Goal: Information Seeking & Learning: Learn about a topic

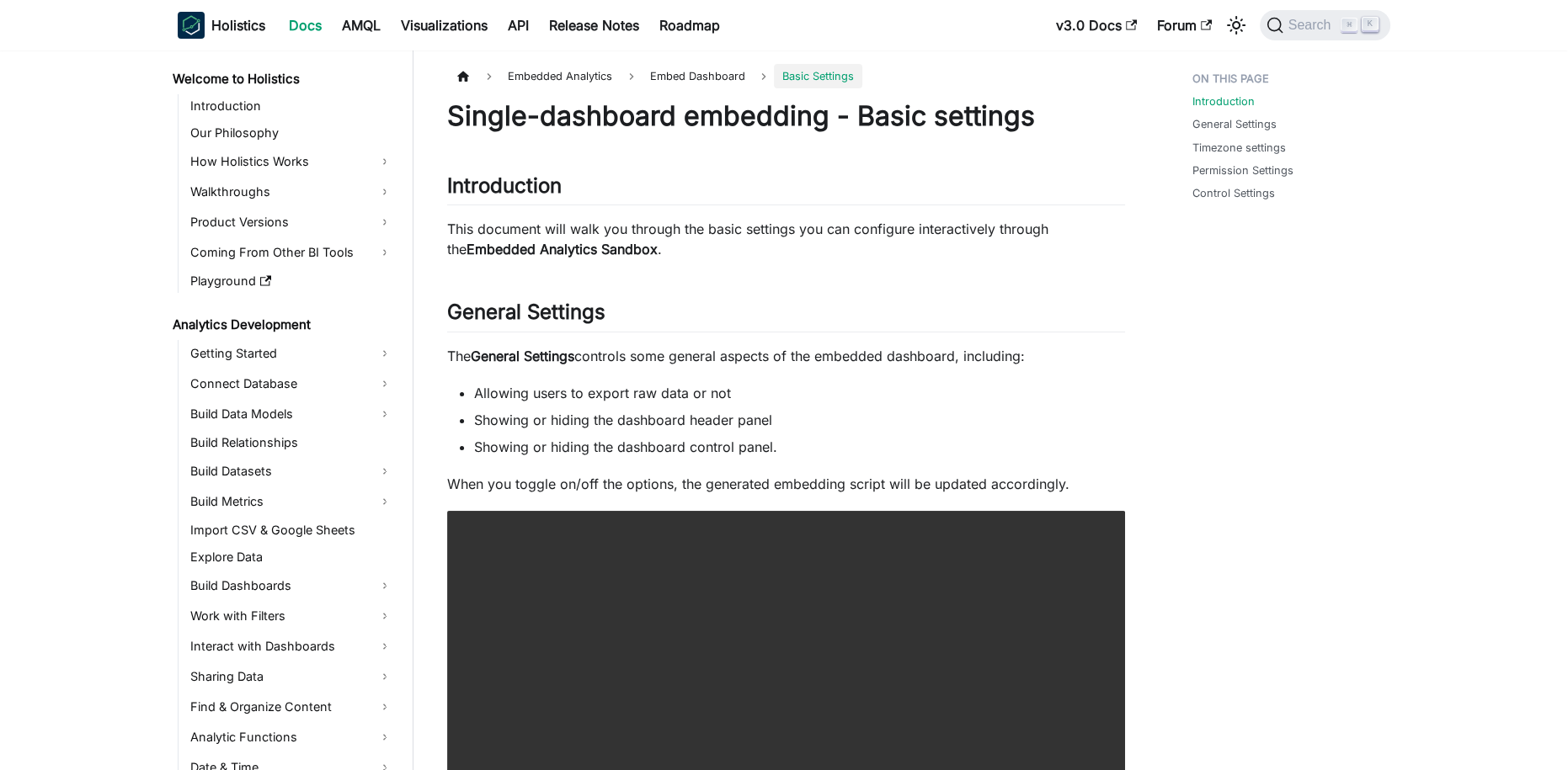
scroll to position [1477, 0]
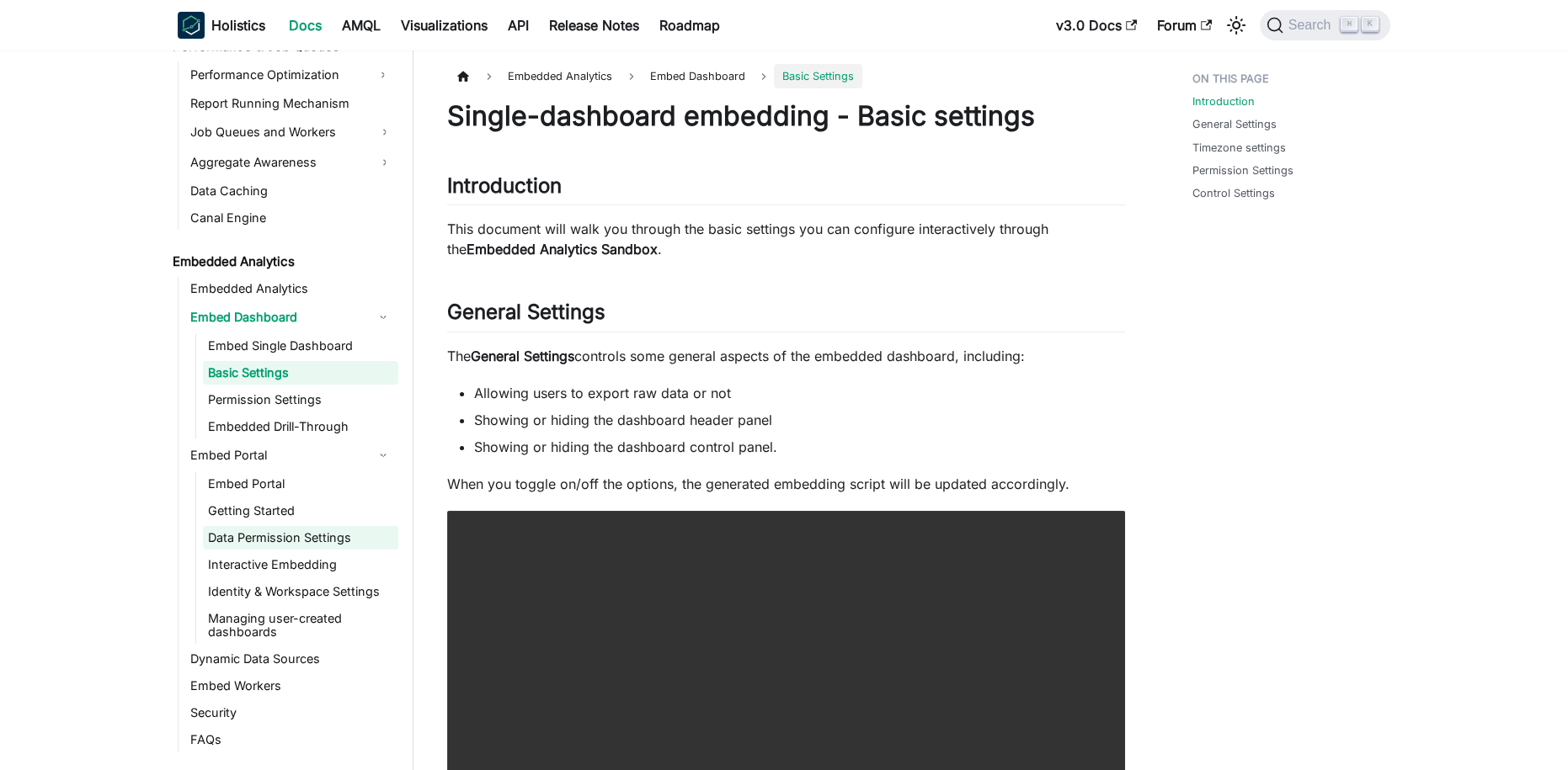
click at [277, 533] on link "Data Permission Settings" at bounding box center [300, 538] width 195 height 24
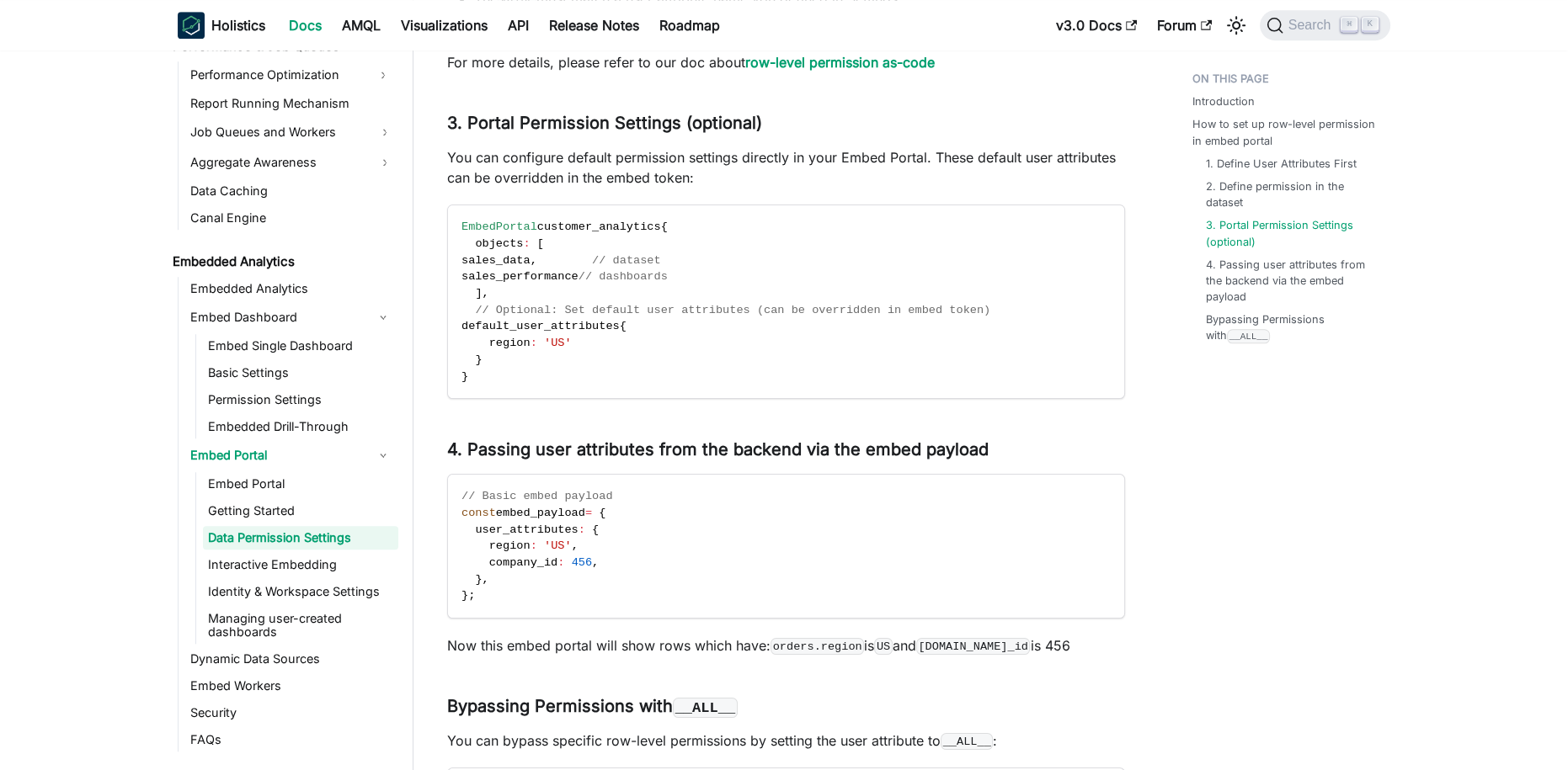
scroll to position [1857, 0]
click at [1300, 18] on span "Search" at bounding box center [1312, 25] width 58 height 15
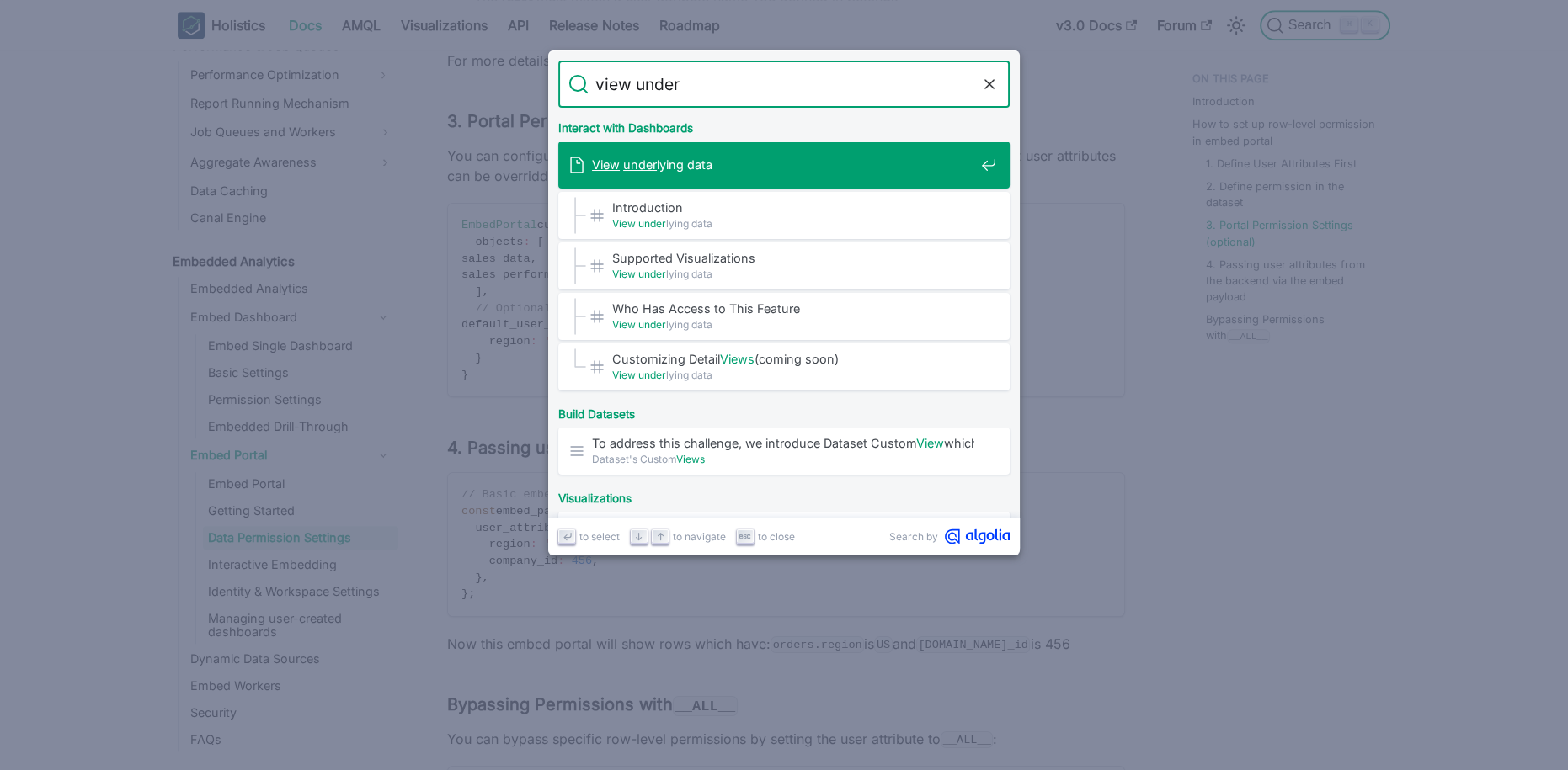
type input "view underl"
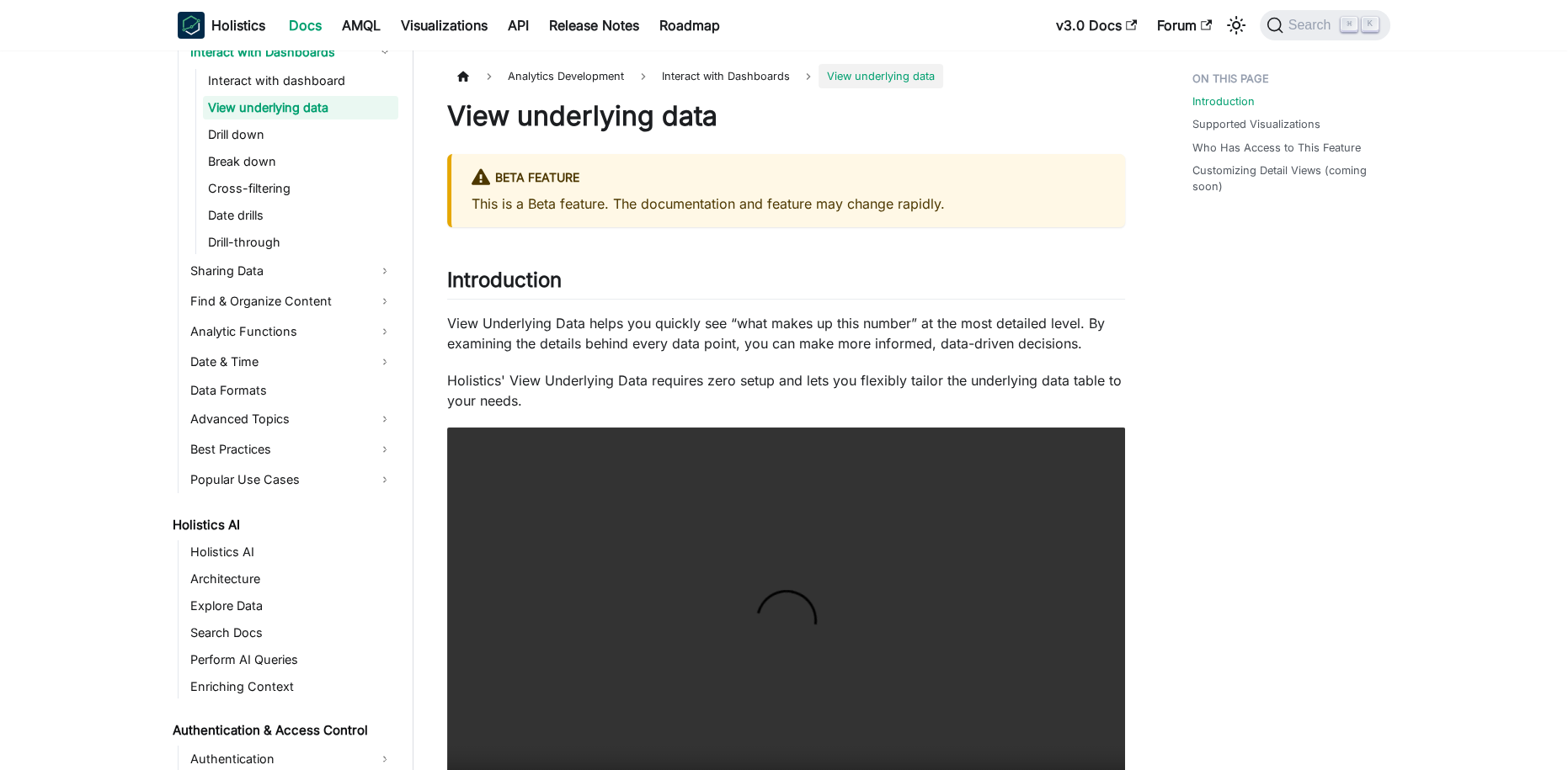
scroll to position [582, 0]
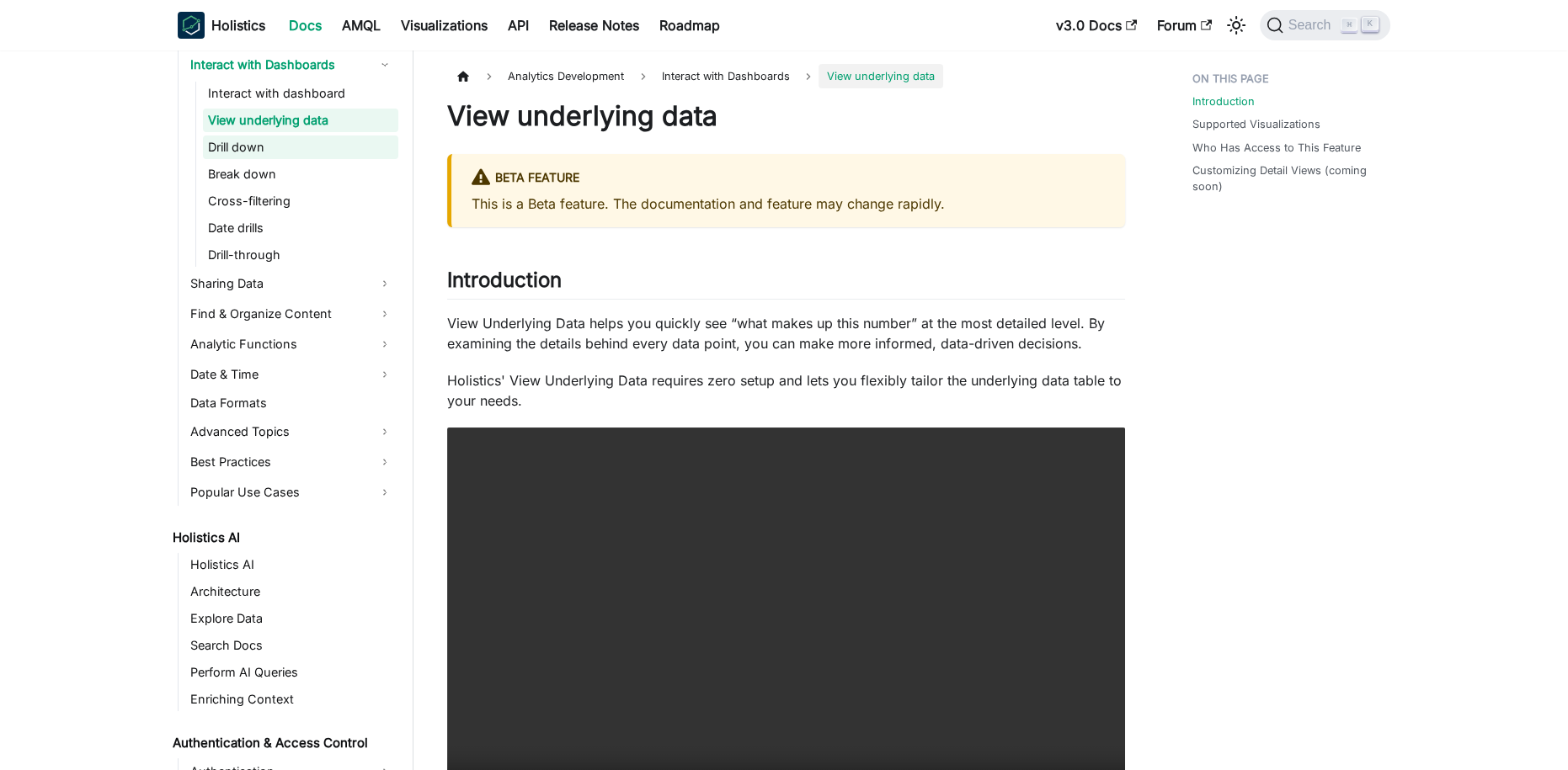
click at [269, 153] on link "Drill down" at bounding box center [300, 148] width 195 height 24
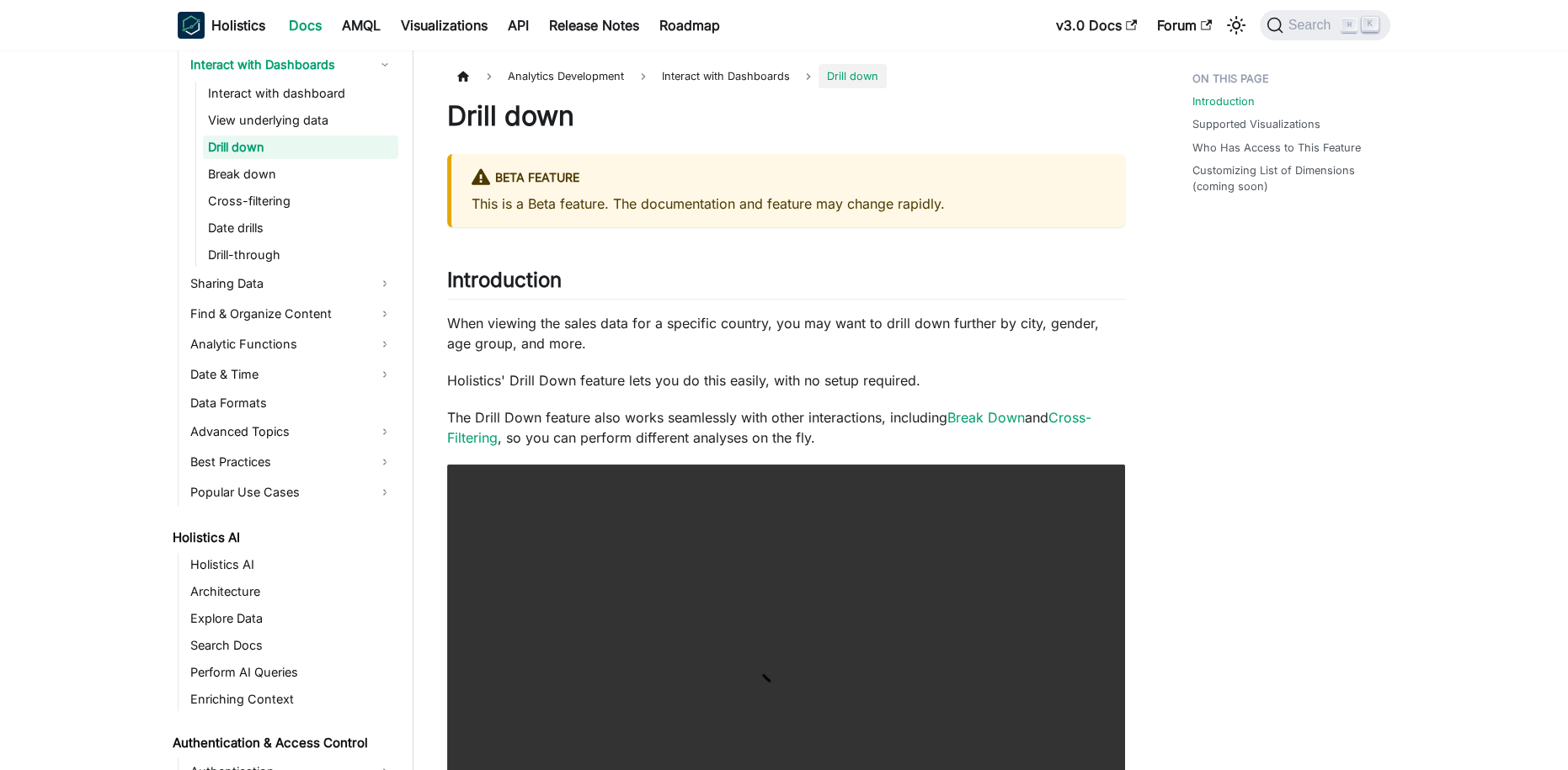
click at [269, 153] on link "Drill down" at bounding box center [300, 148] width 195 height 24
click at [262, 247] on link "Drill-through" at bounding box center [300, 255] width 195 height 24
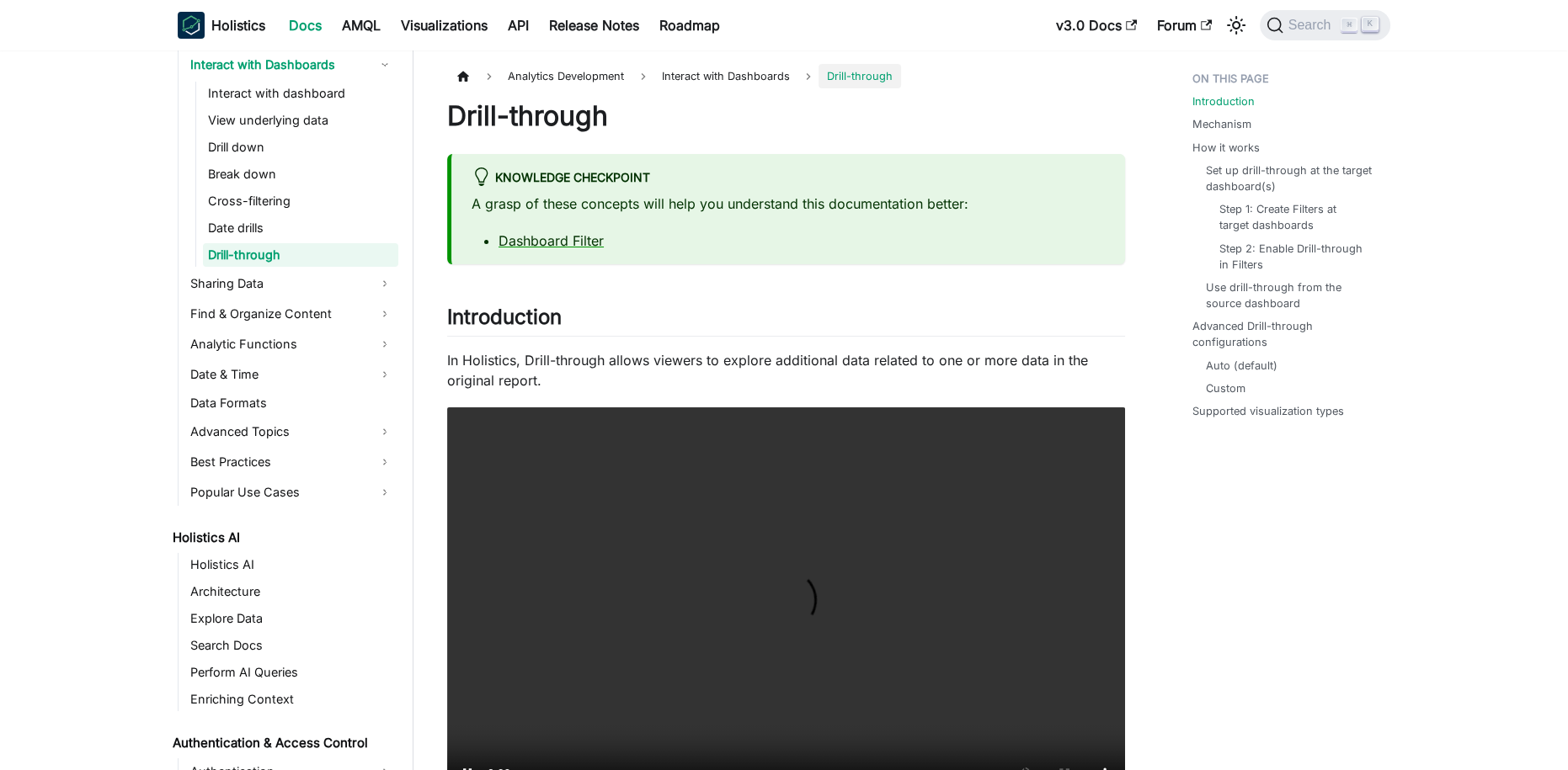
scroll to position [19, 0]
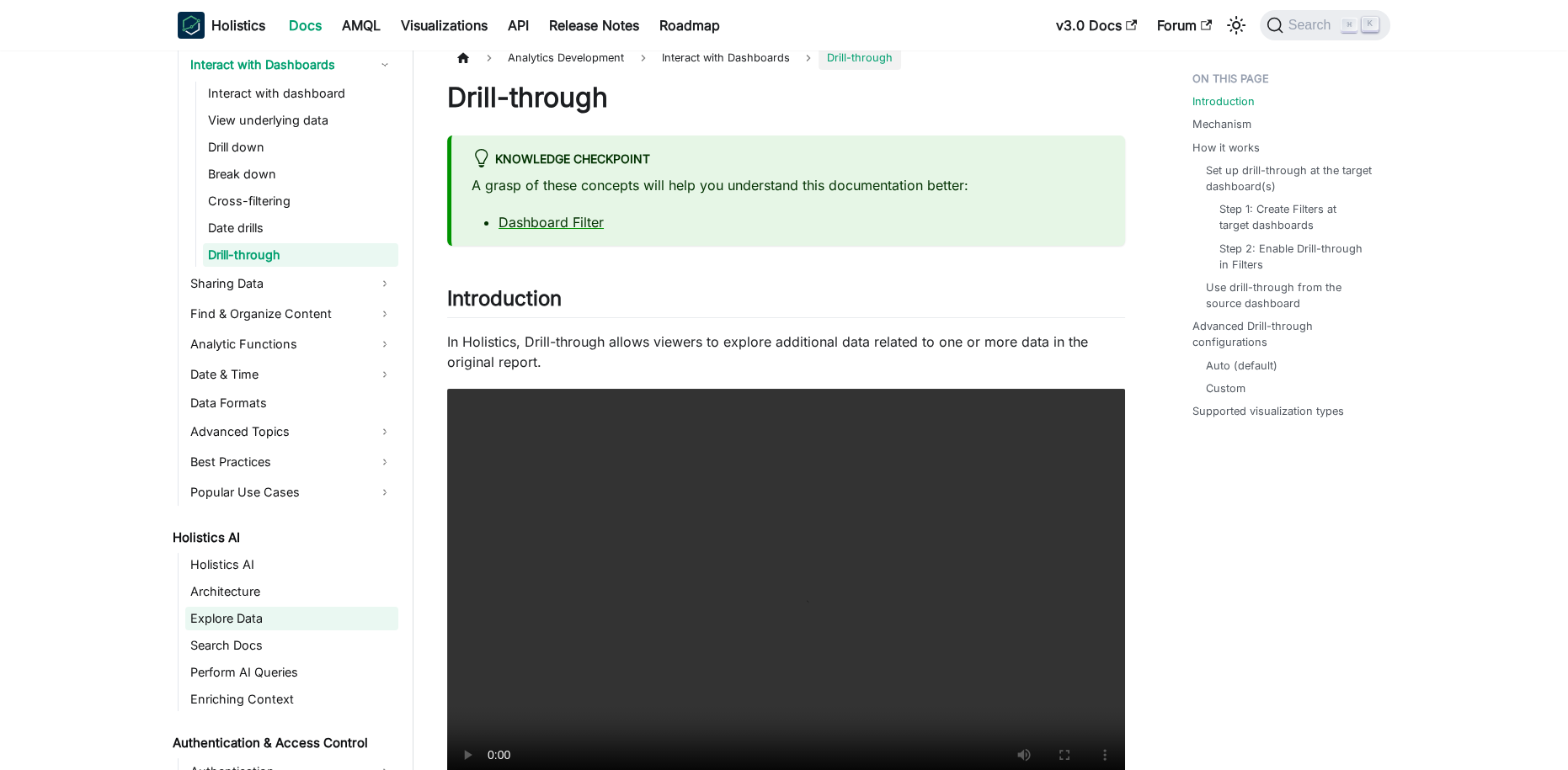
click at [267, 618] on link "Explore Data" at bounding box center [291, 618] width 213 height 24
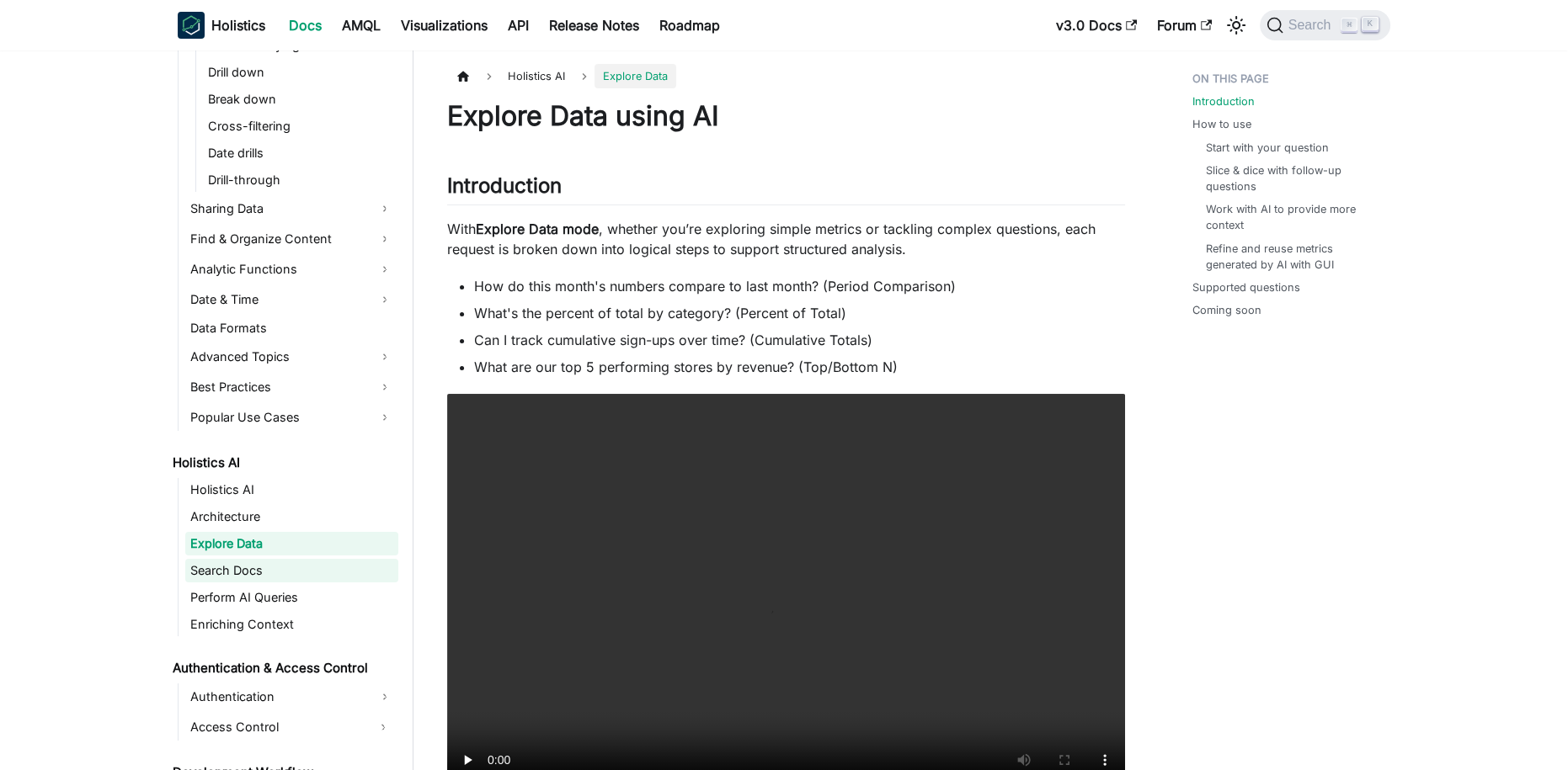
scroll to position [670, 0]
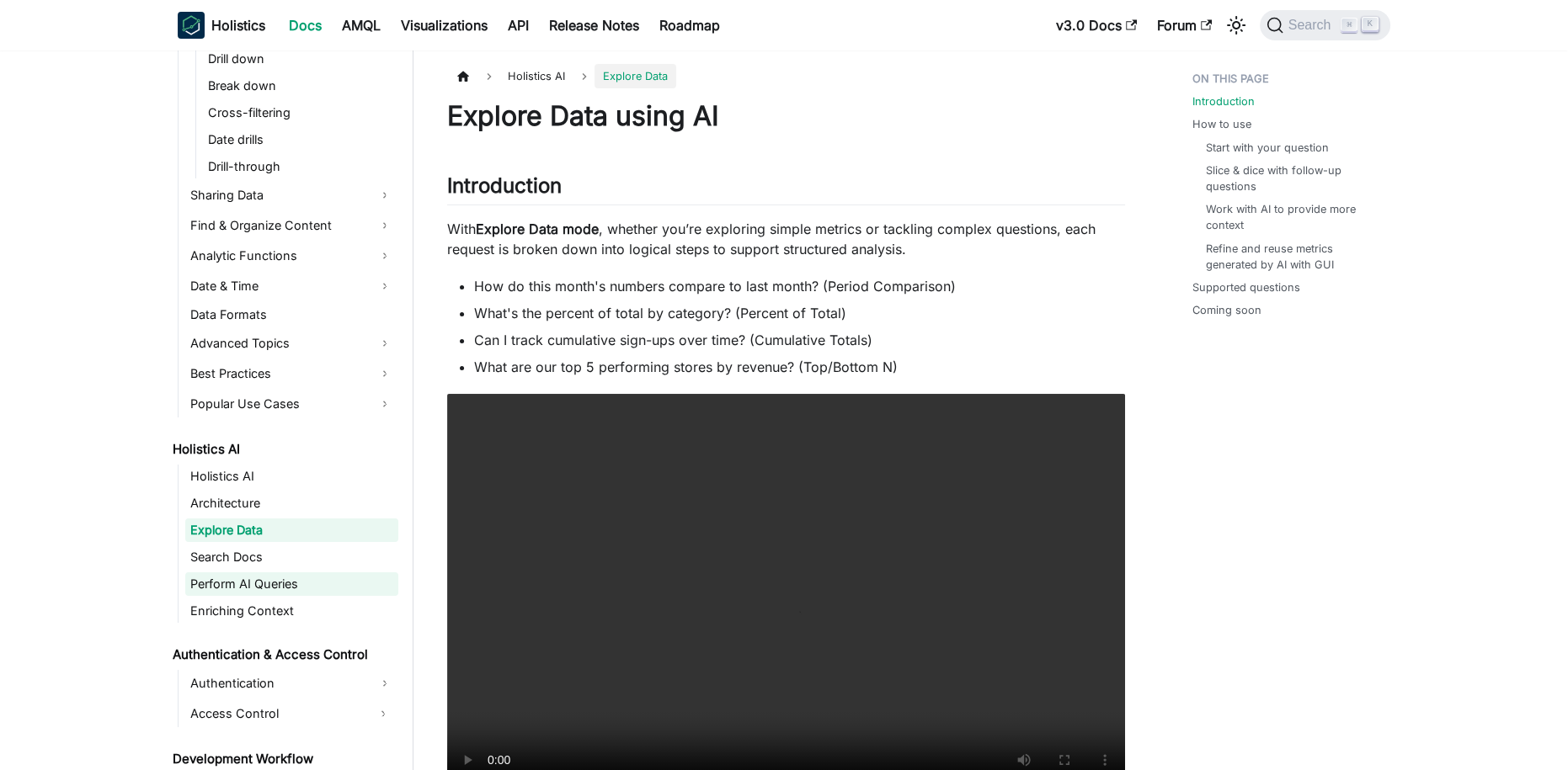
click at [243, 583] on link "Perform AI Queries" at bounding box center [291, 584] width 213 height 24
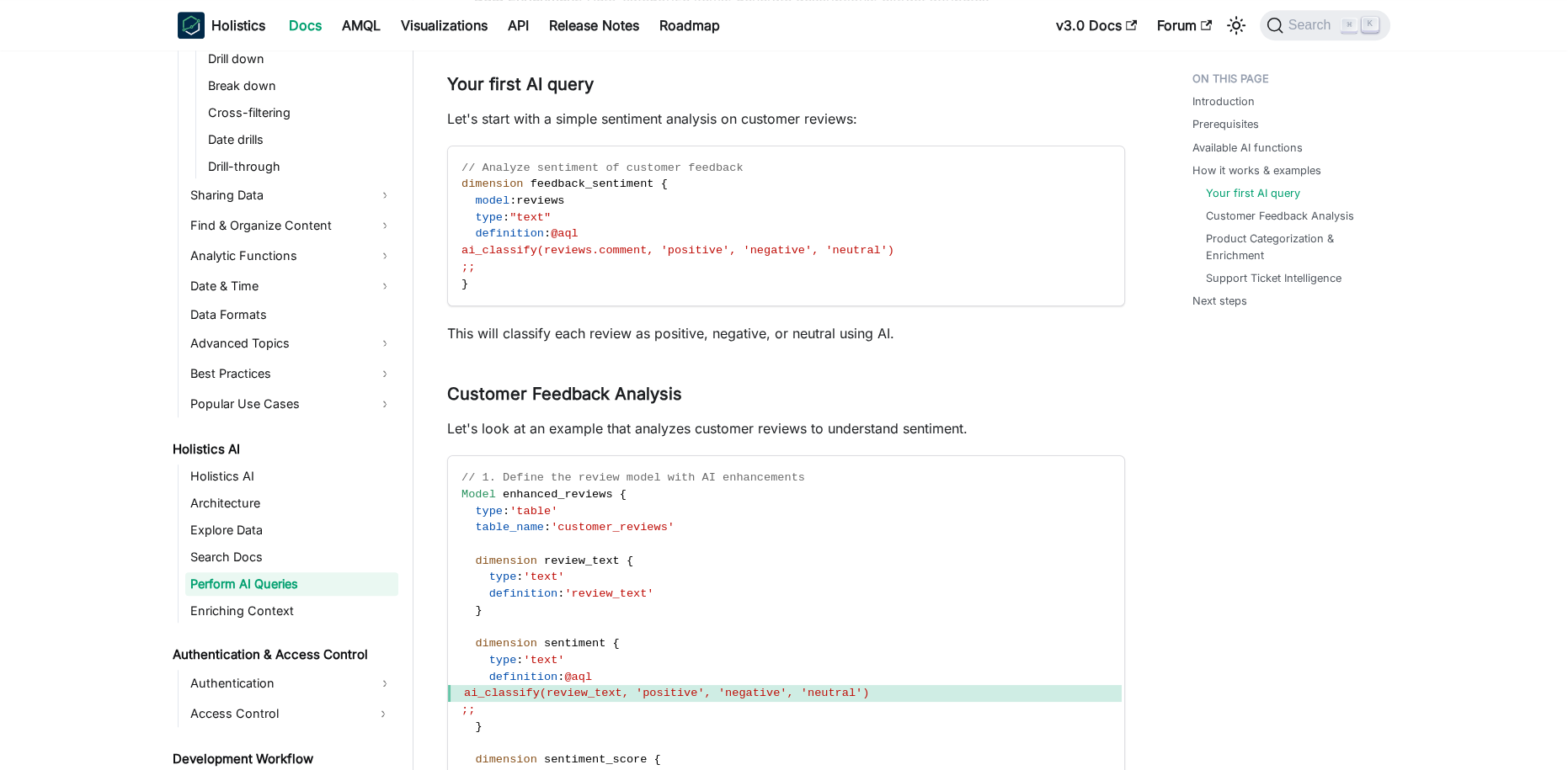
scroll to position [1437, 0]
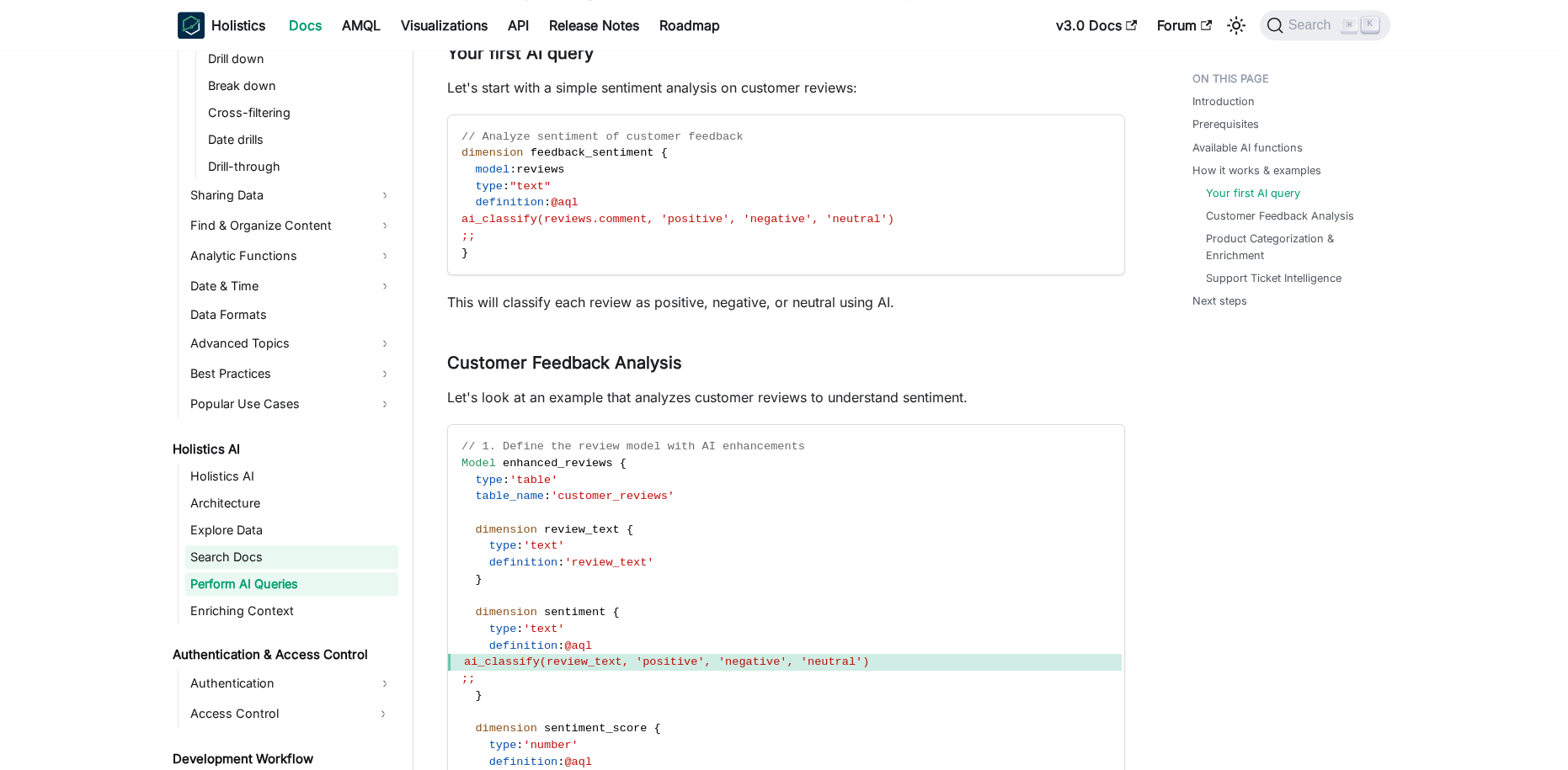
click at [264, 560] on link "Search Docs" at bounding box center [291, 557] width 213 height 24
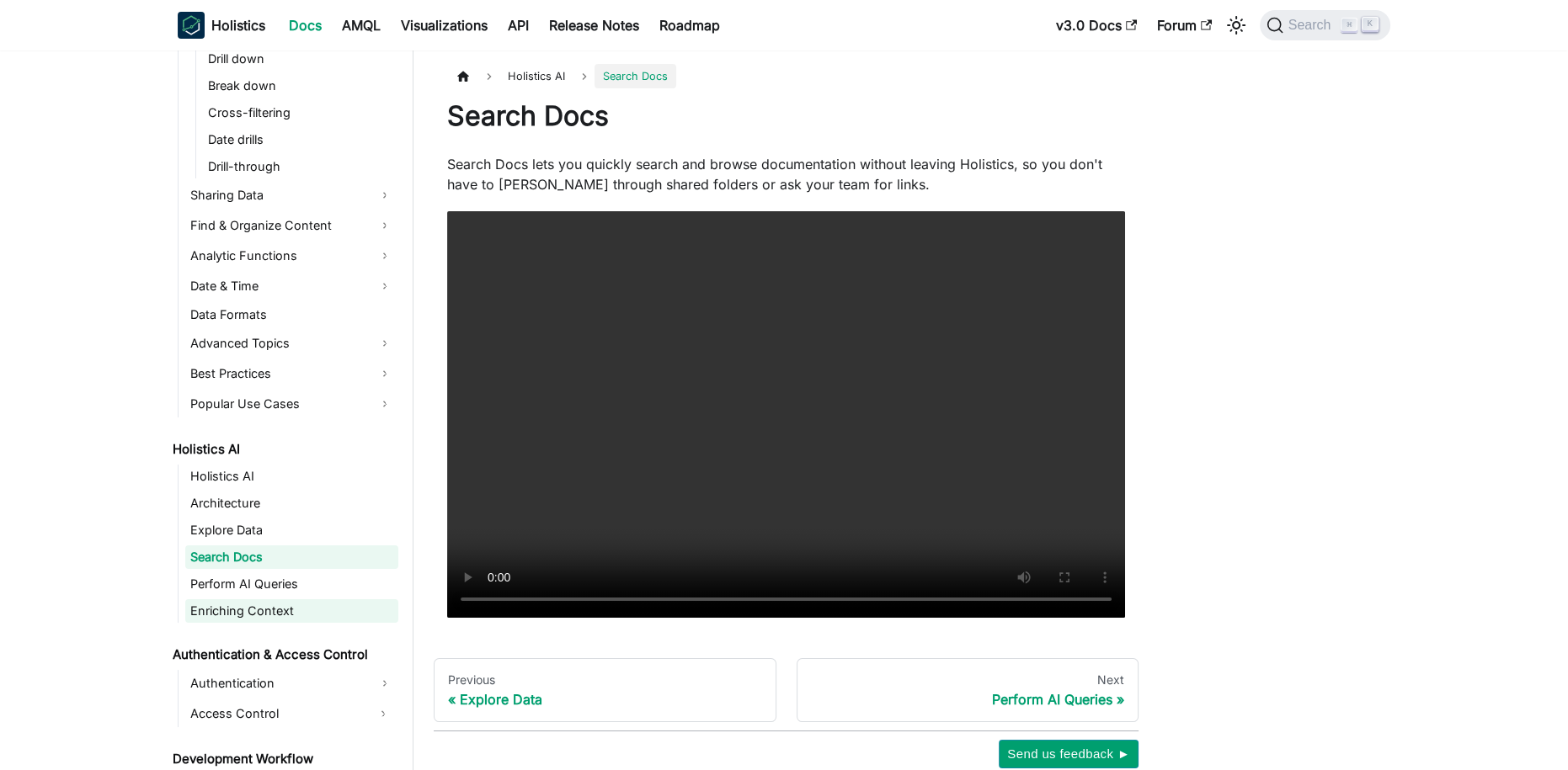
click at [279, 617] on link "Enriching Context" at bounding box center [291, 611] width 213 height 24
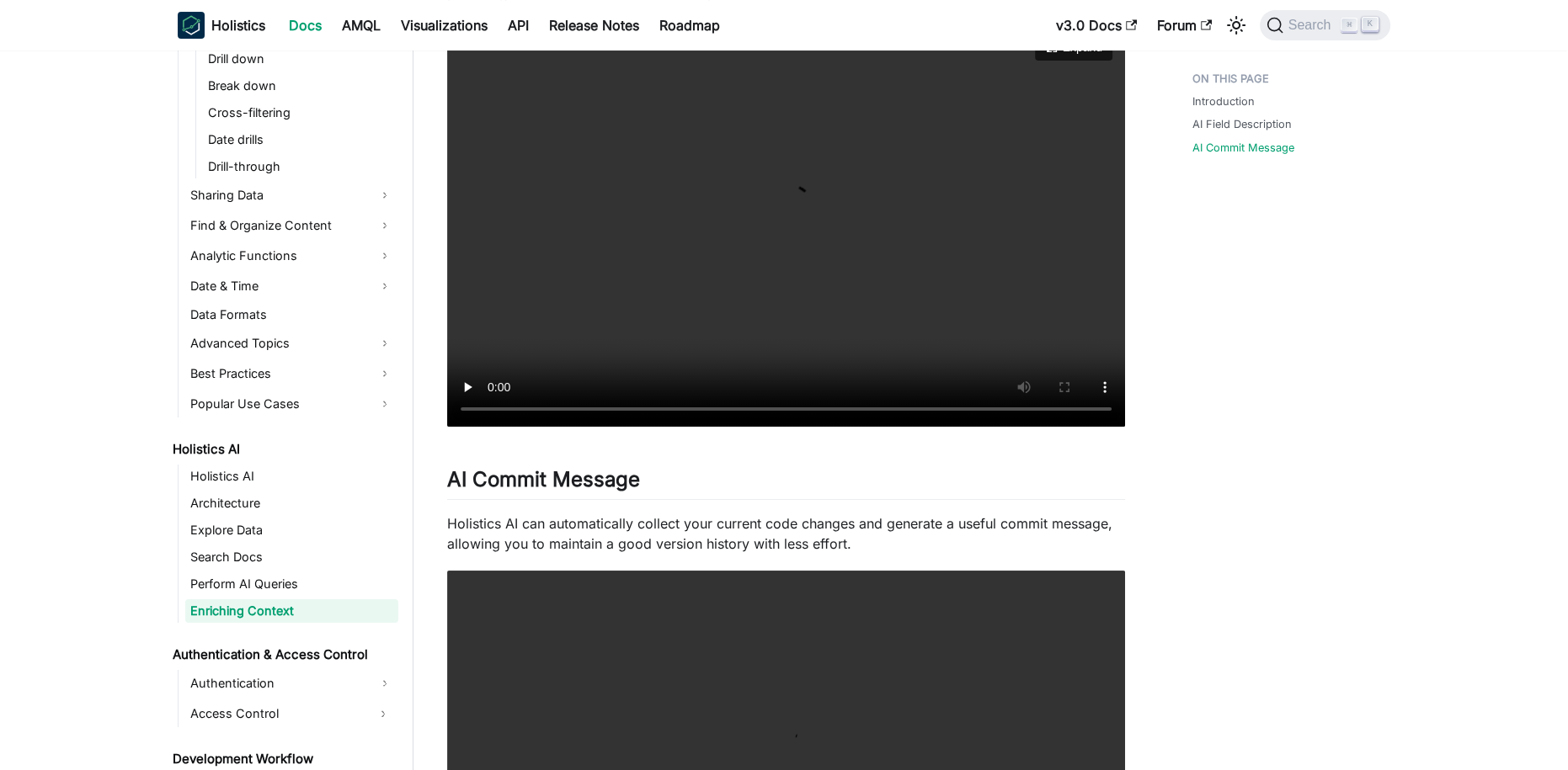
scroll to position [840, 0]
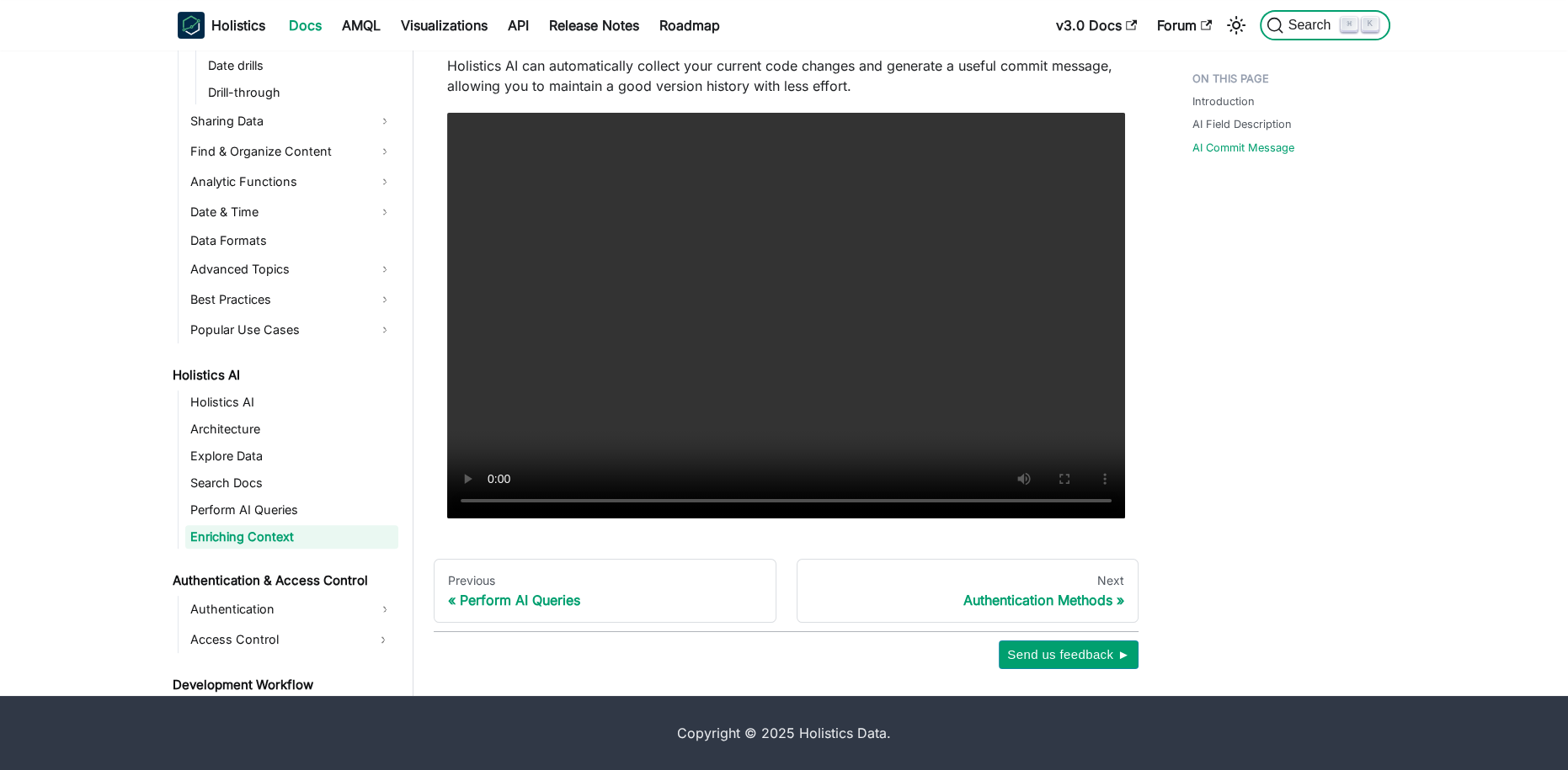
click at [1333, 25] on span "Search" at bounding box center [1312, 25] width 58 height 15
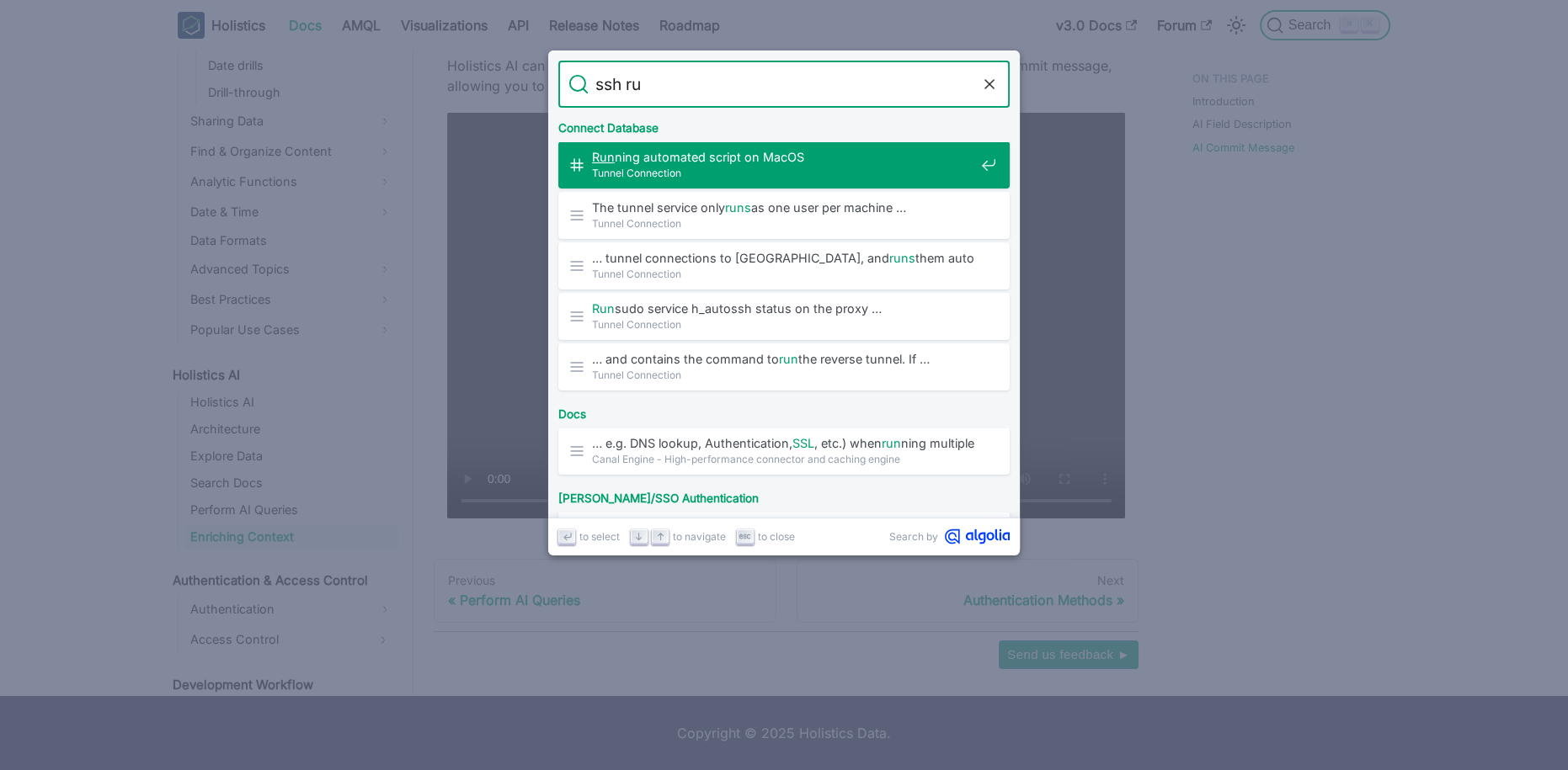
type input "ssh r"
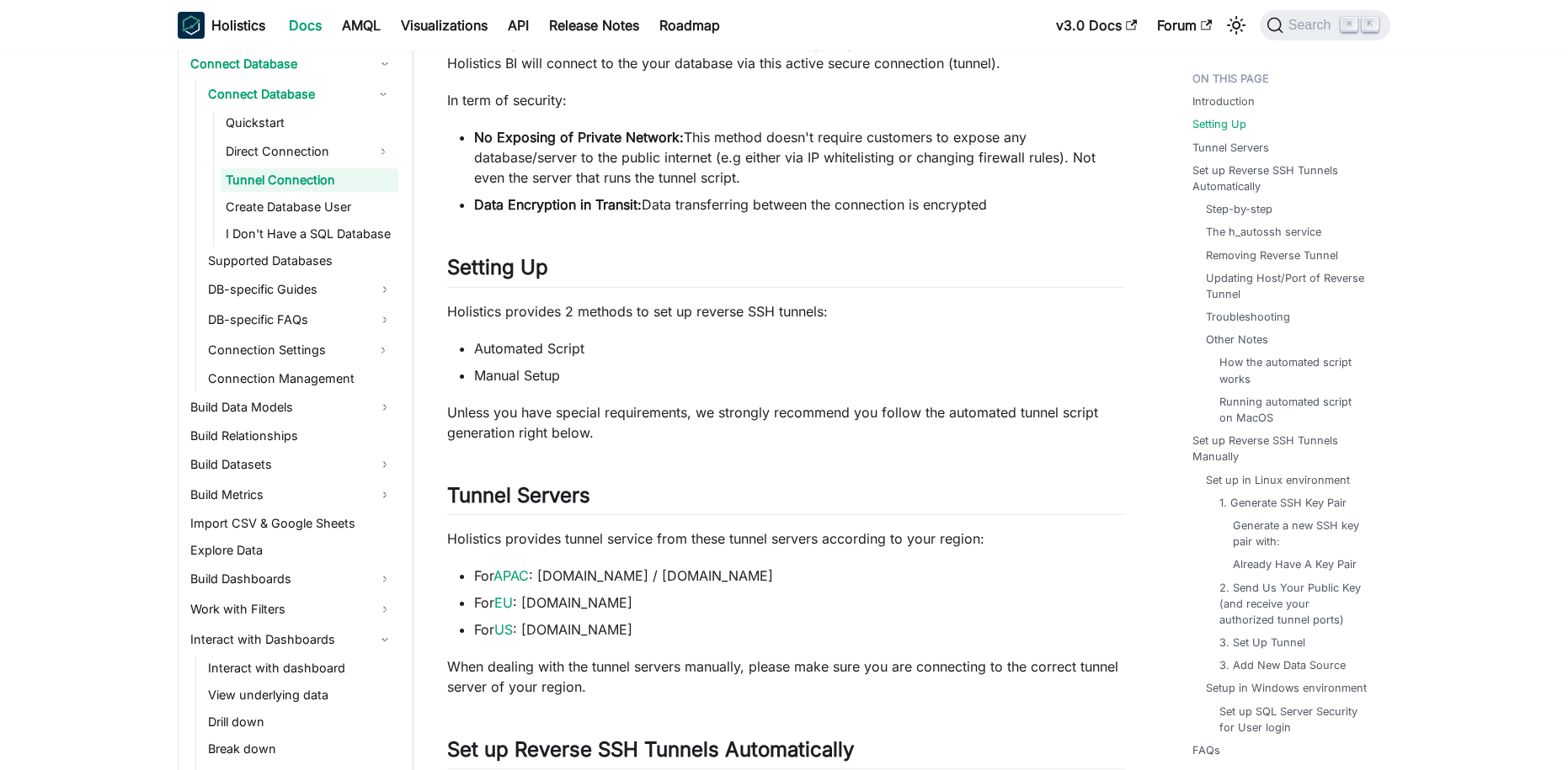
scroll to position [242, 0]
click at [279, 165] on ul "Quickstart Direct Connection Tunnel Connection Create Database User I Don't Hav…" at bounding box center [305, 178] width 185 height 135
click at [265, 153] on link "Direct Connection" at bounding box center [294, 152] width 148 height 27
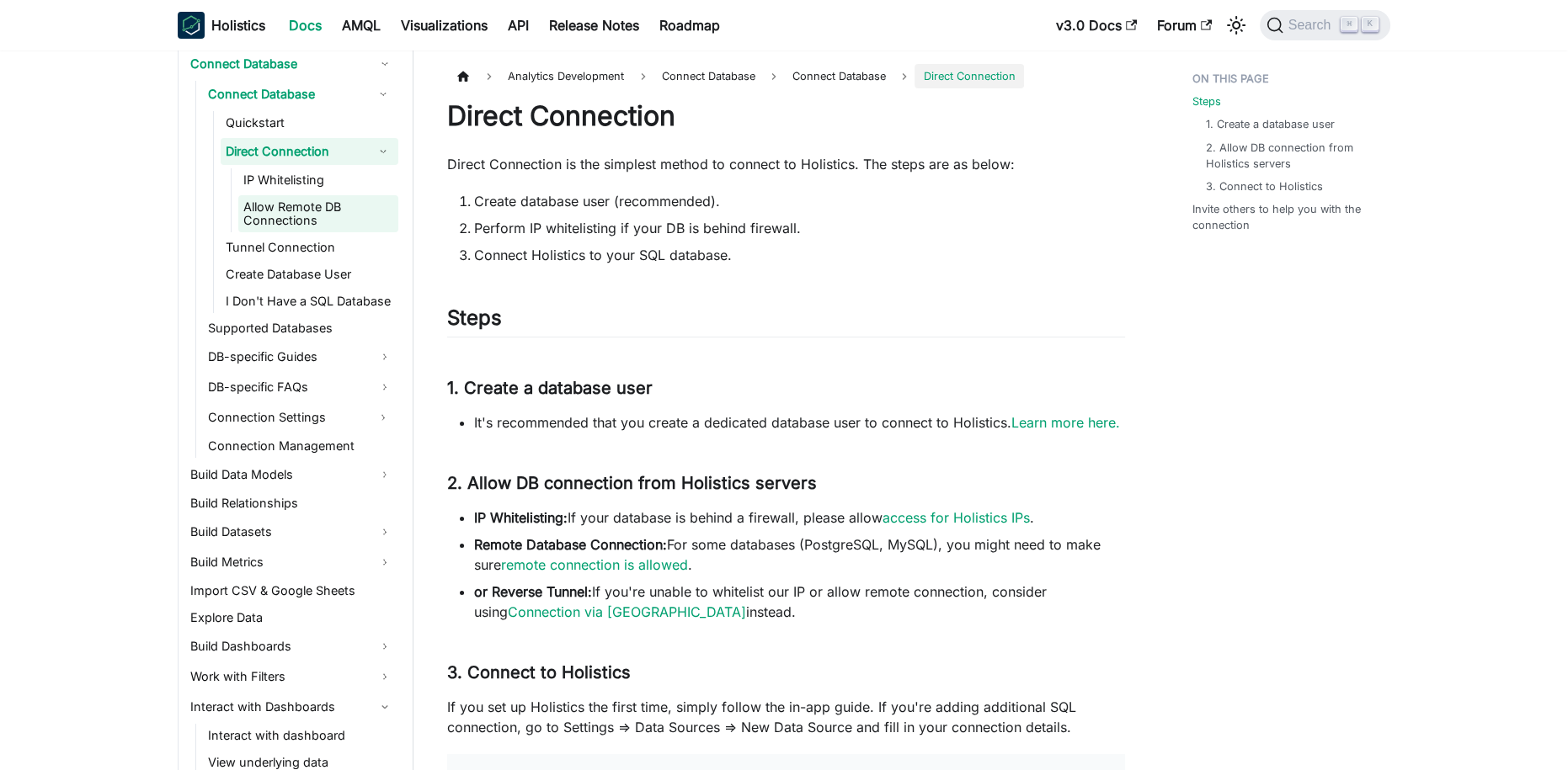
click at [358, 209] on link "Allow Remote DB Connections" at bounding box center [318, 214] width 160 height 37
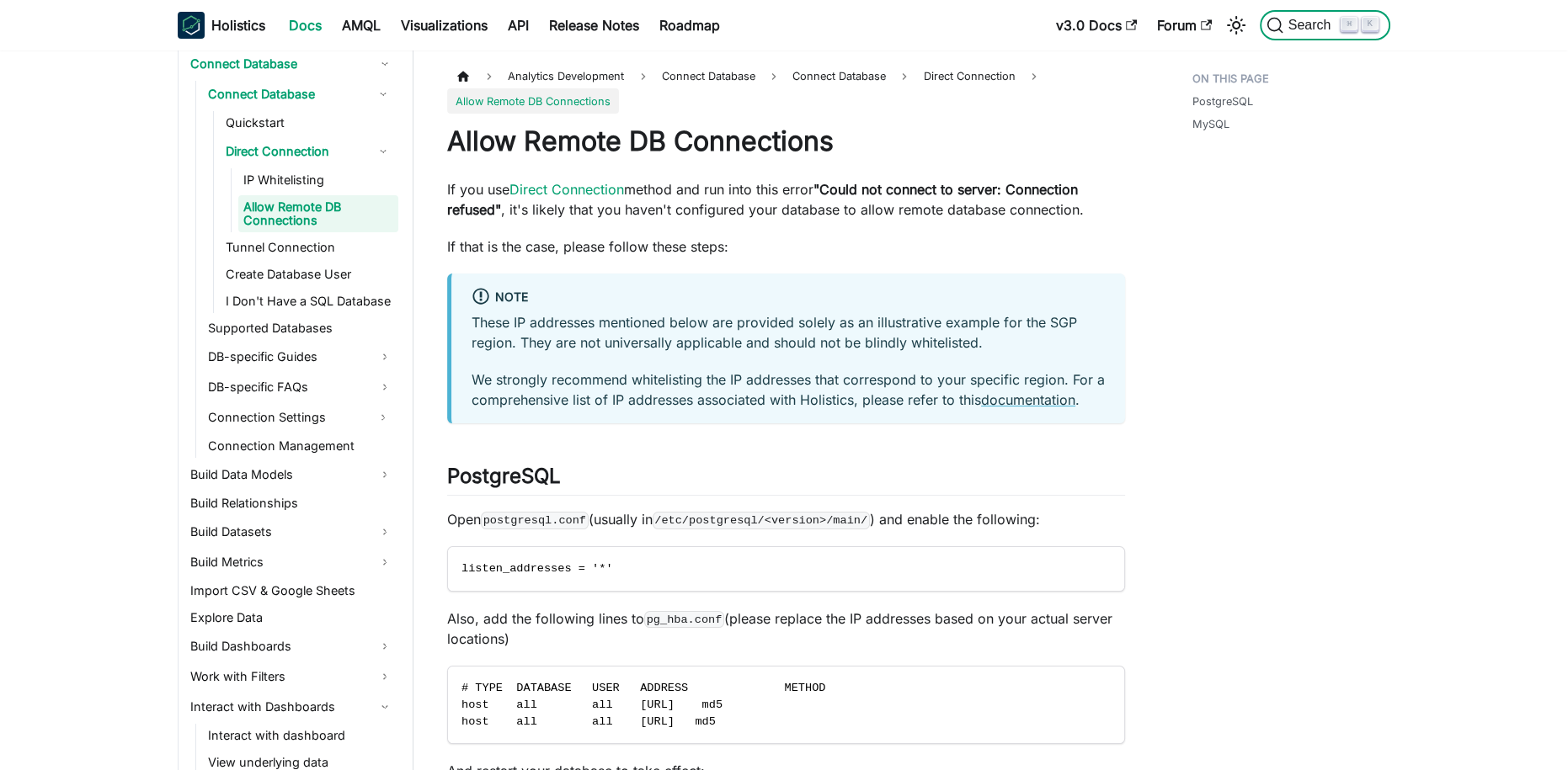
click at [1308, 18] on span "Search" at bounding box center [1312, 25] width 58 height 15
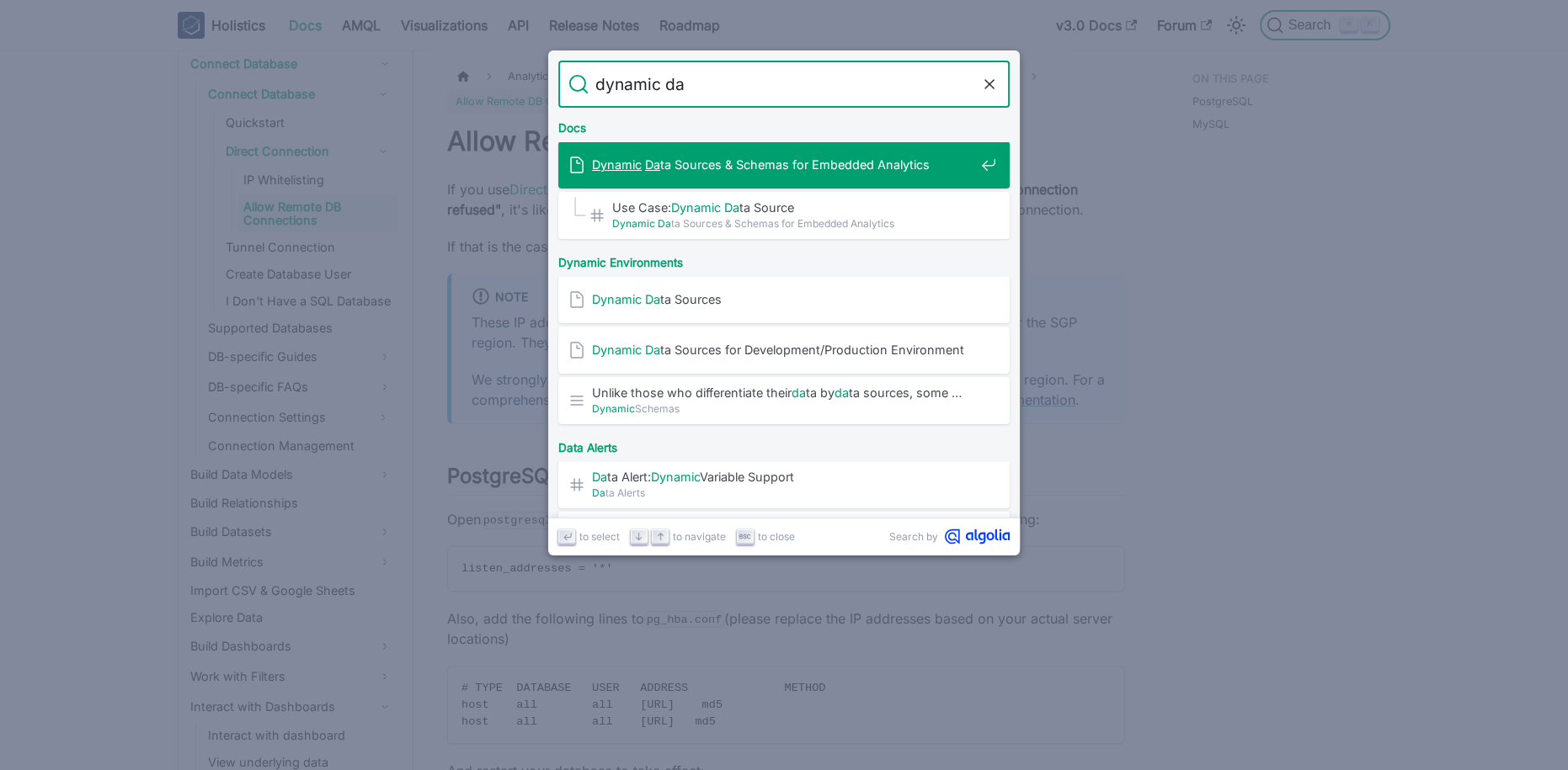
type input "dynamic dat"
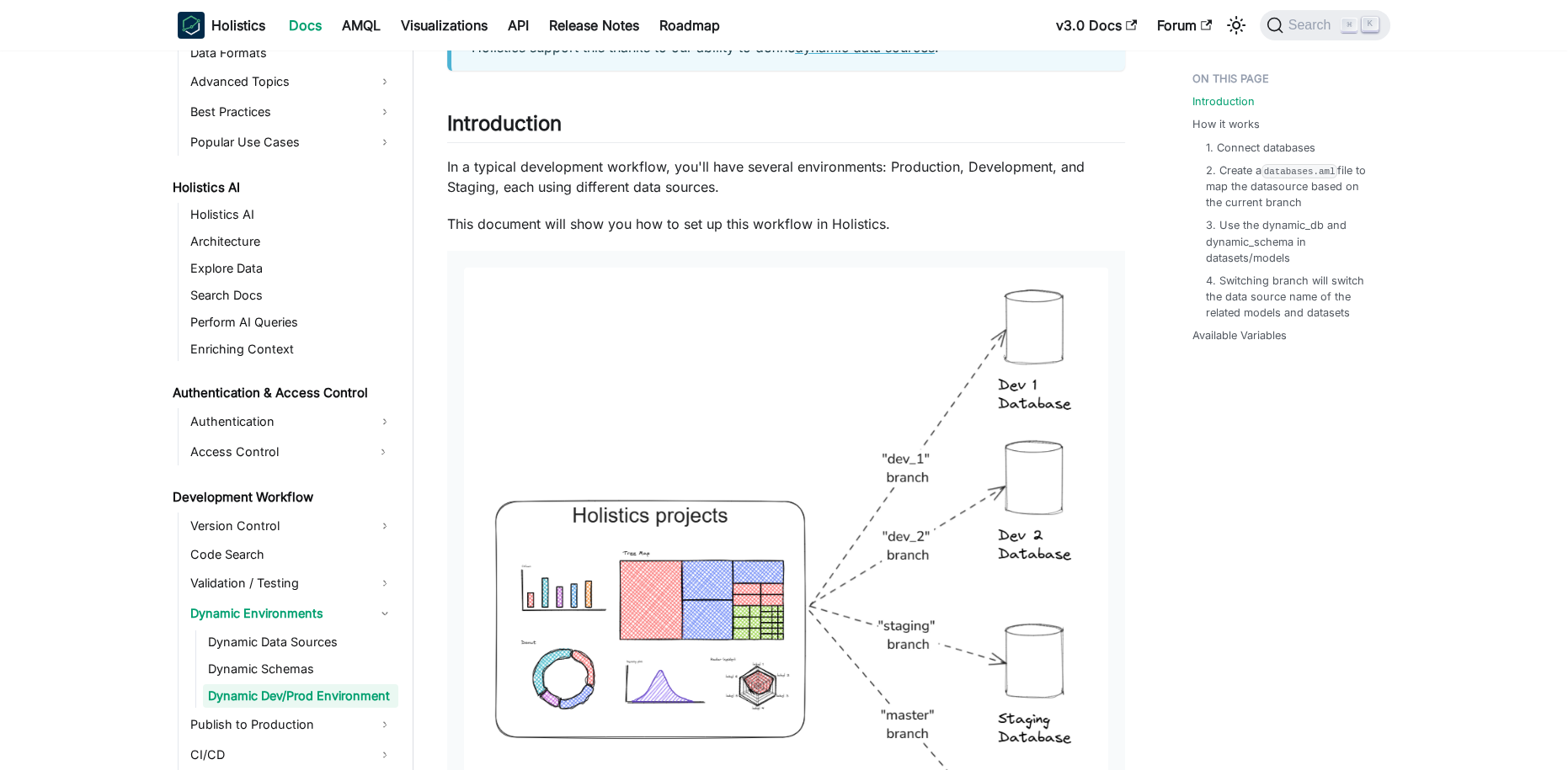
scroll to position [224, 0]
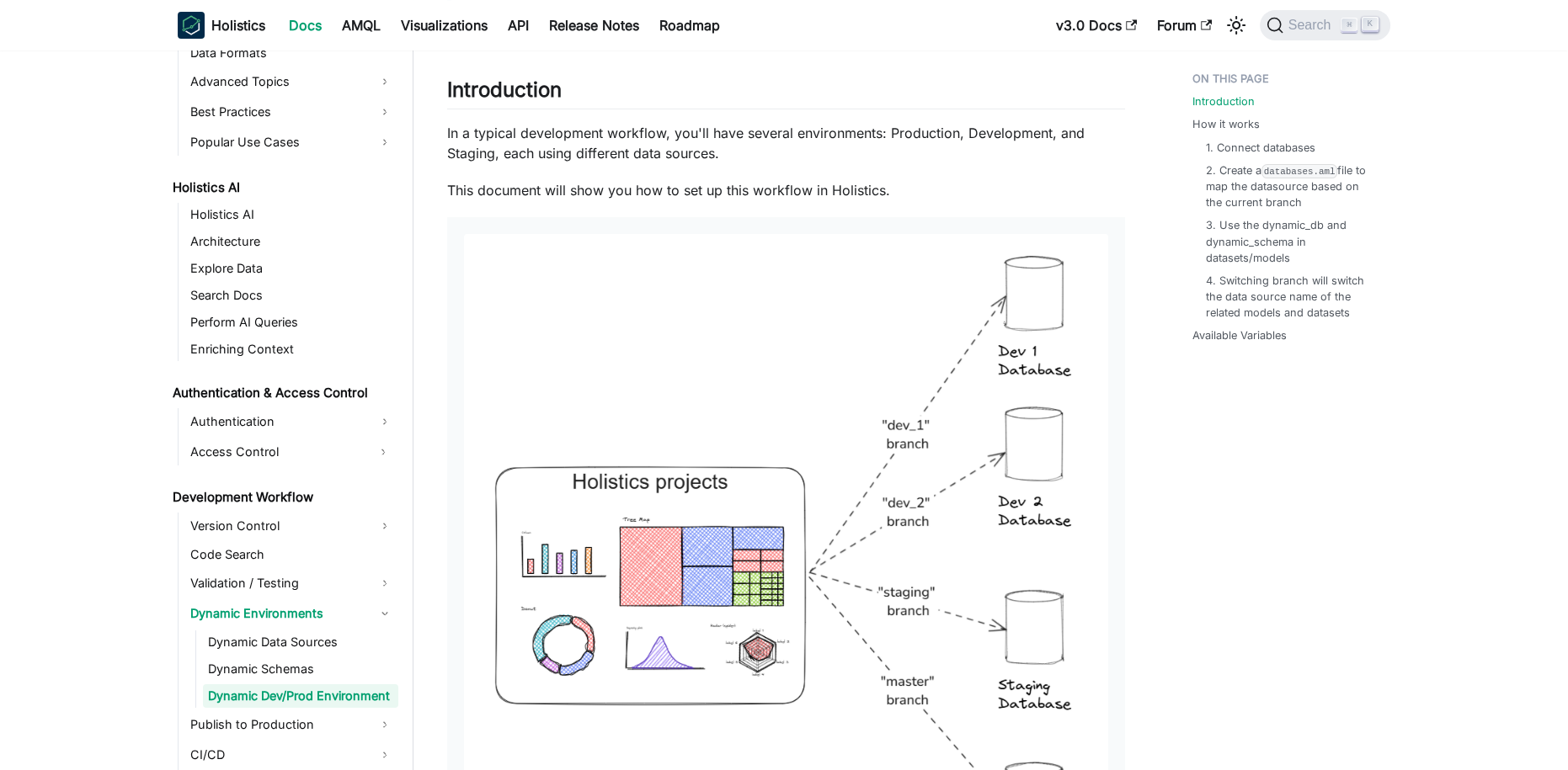
click at [840, 499] on img at bounding box center [786, 572] width 644 height 675
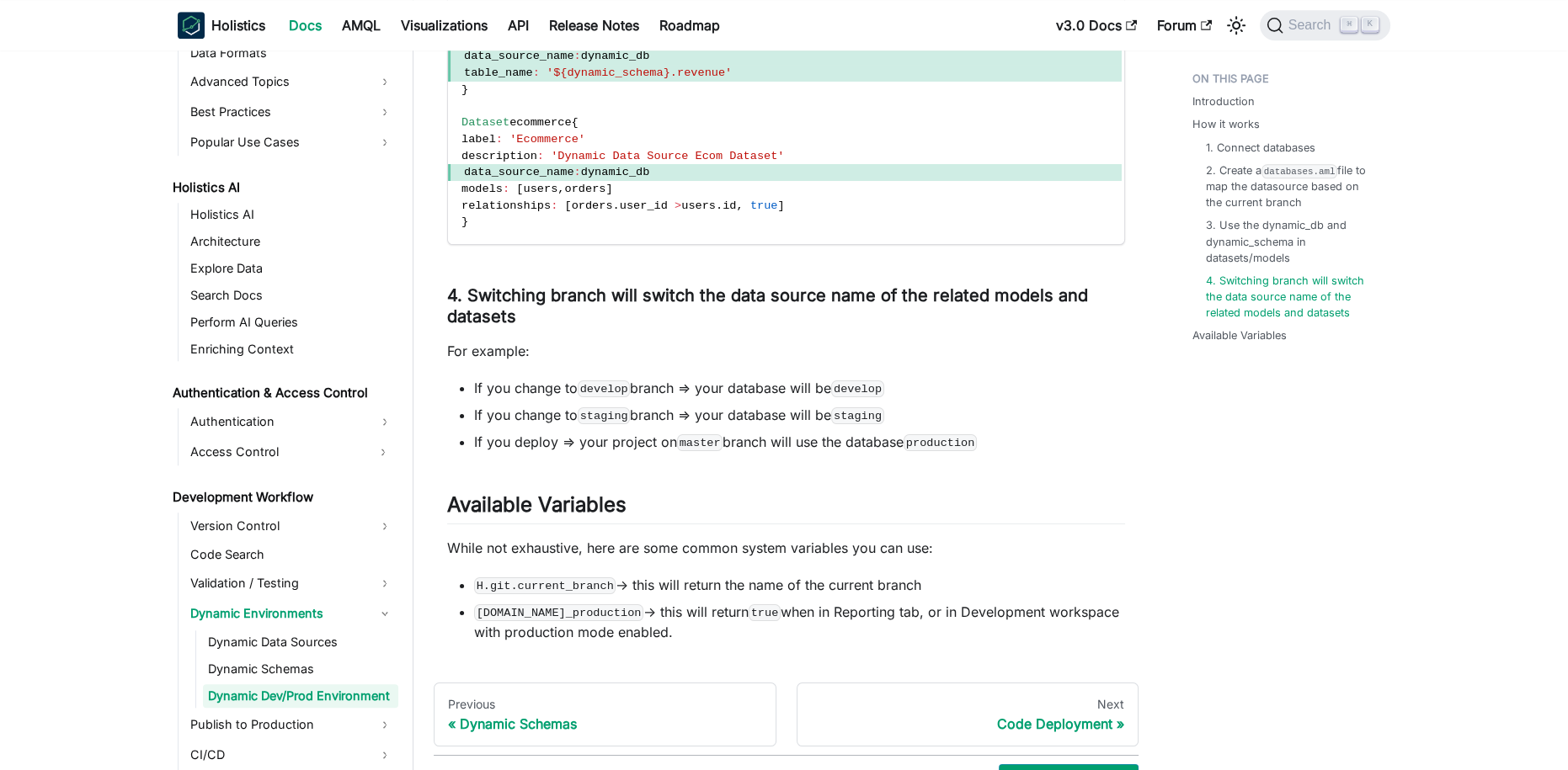
scroll to position [2090, 0]
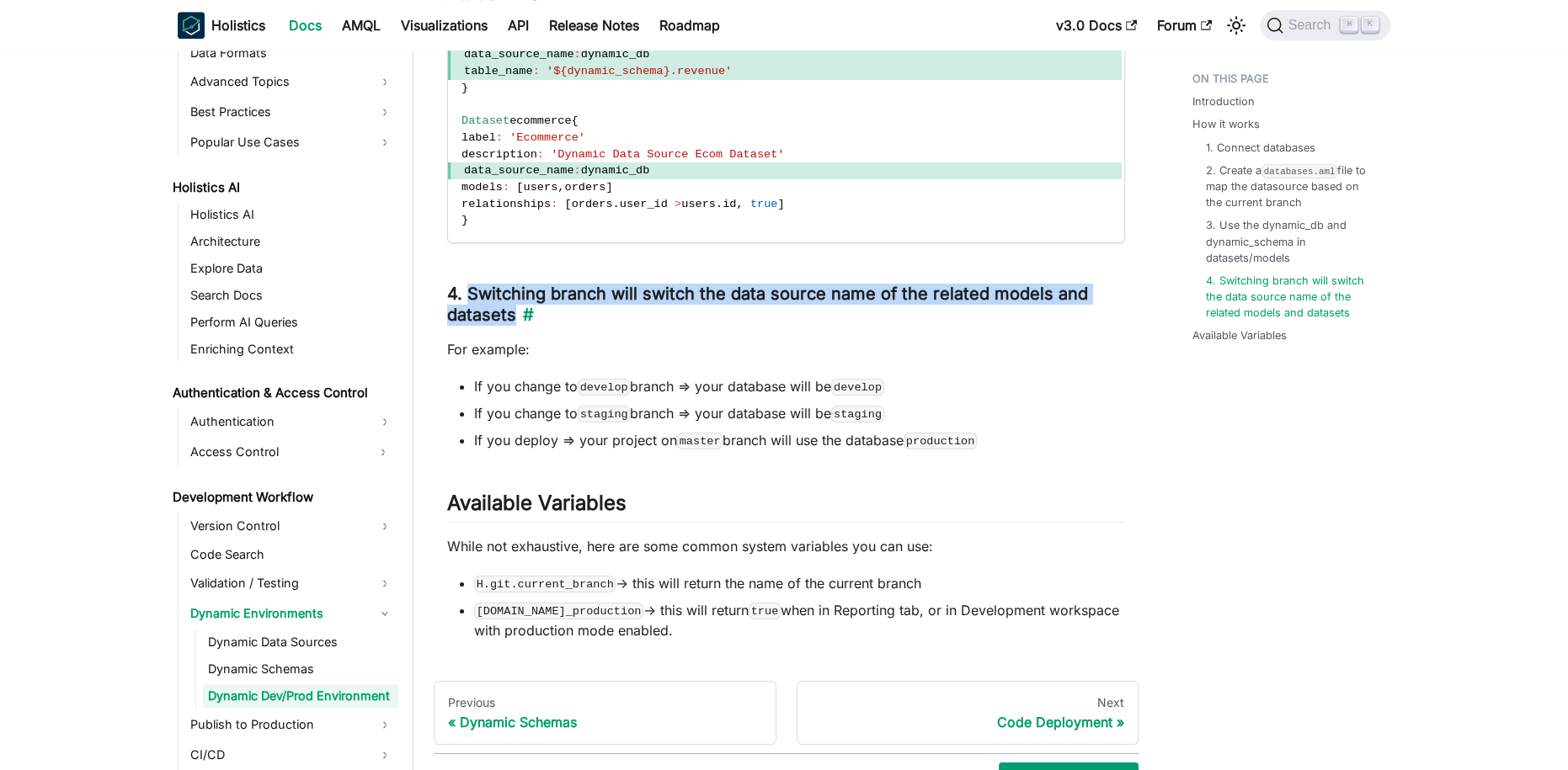
drag, startPoint x: 466, startPoint y: 292, endPoint x: 512, endPoint y: 314, distance: 51.0
click at [512, 314] on h3 "4. Switching branch will switch the data source name of the related models and …" at bounding box center [786, 304] width 678 height 42
copy h3 "Switching branch will switch the data source name of the related models and dat…"
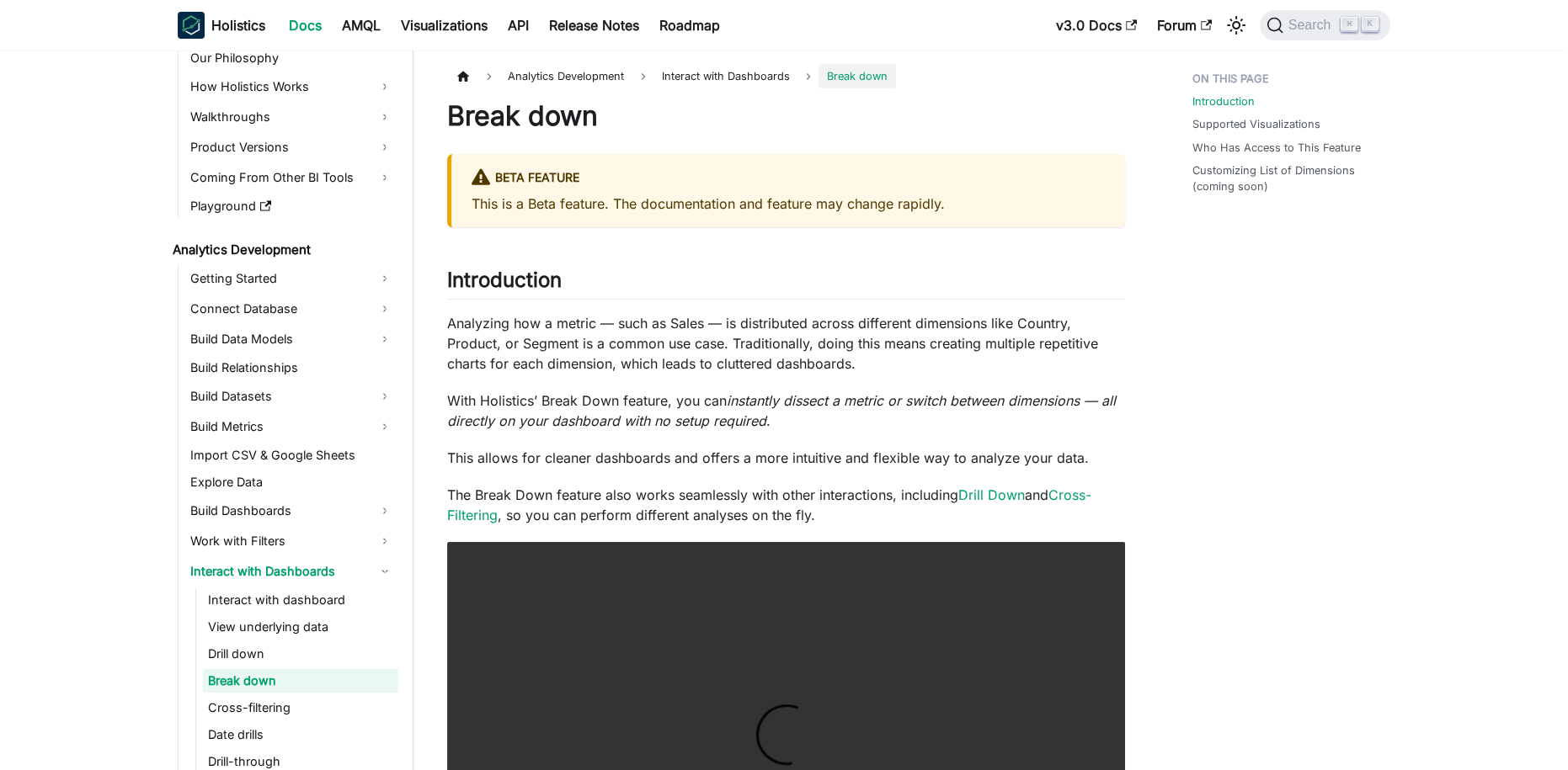
scroll to position [142, 0]
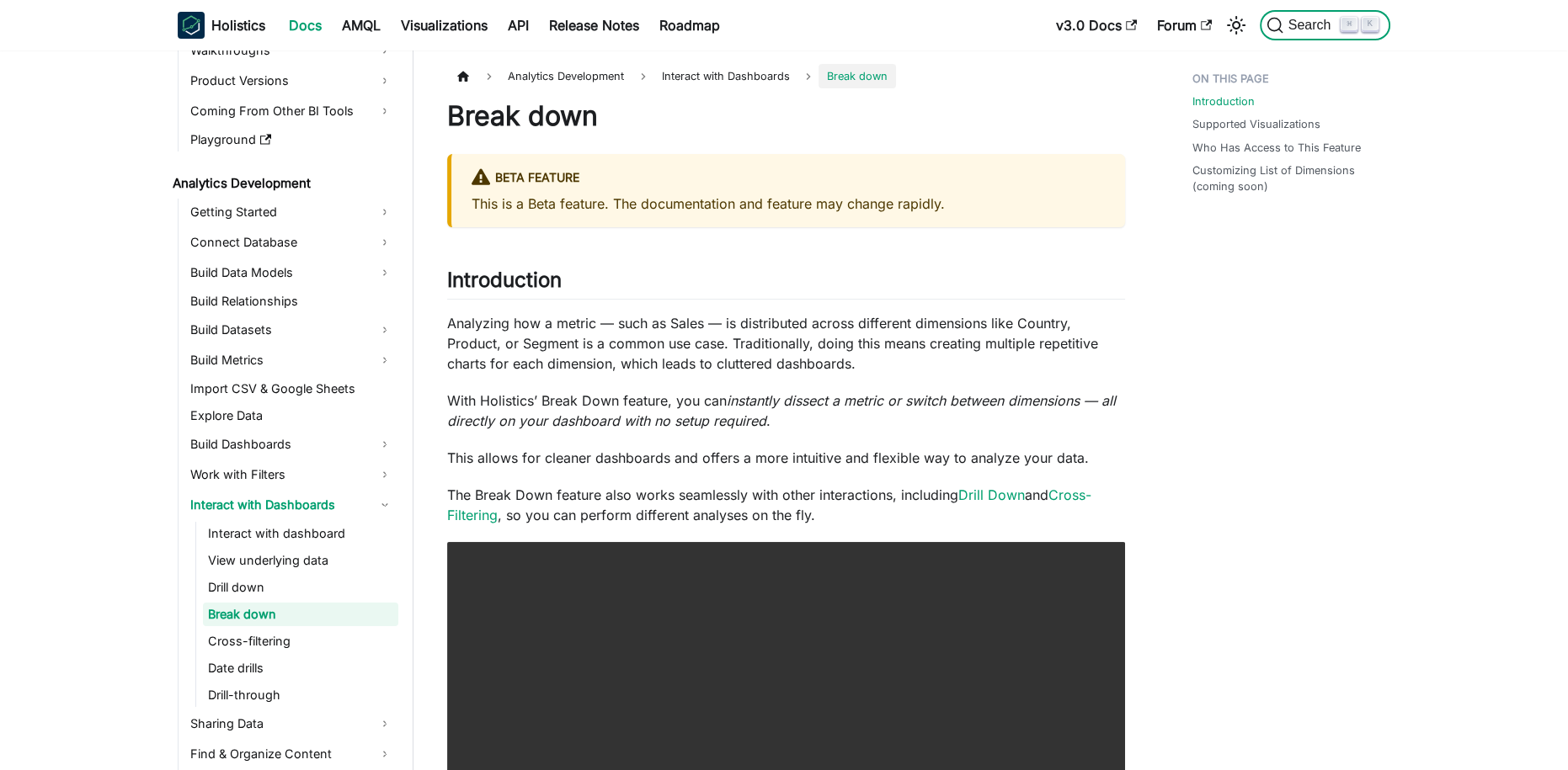
click at [1317, 30] on span "Search" at bounding box center [1312, 25] width 58 height 15
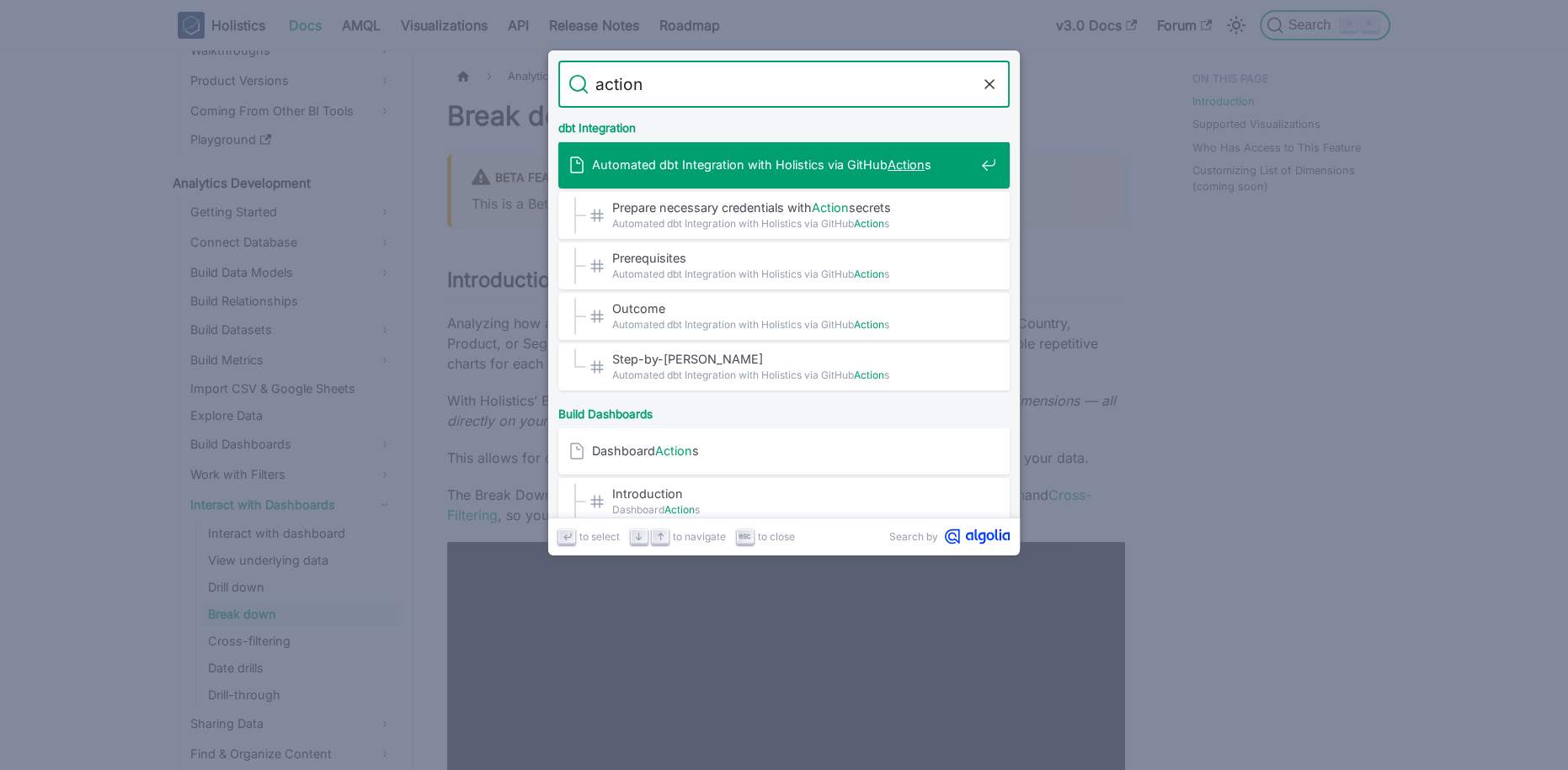
type input "actions"
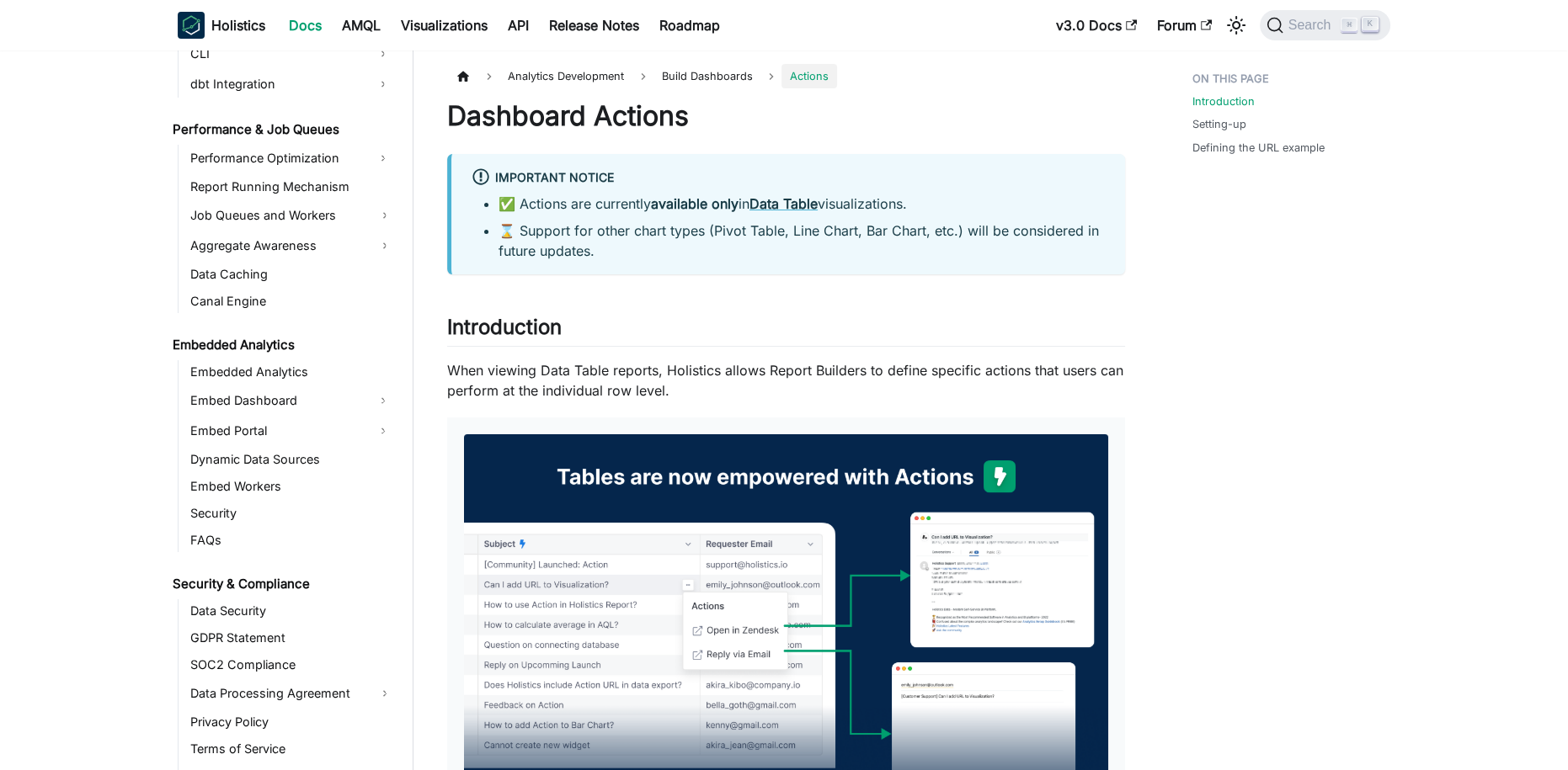
scroll to position [1905, 0]
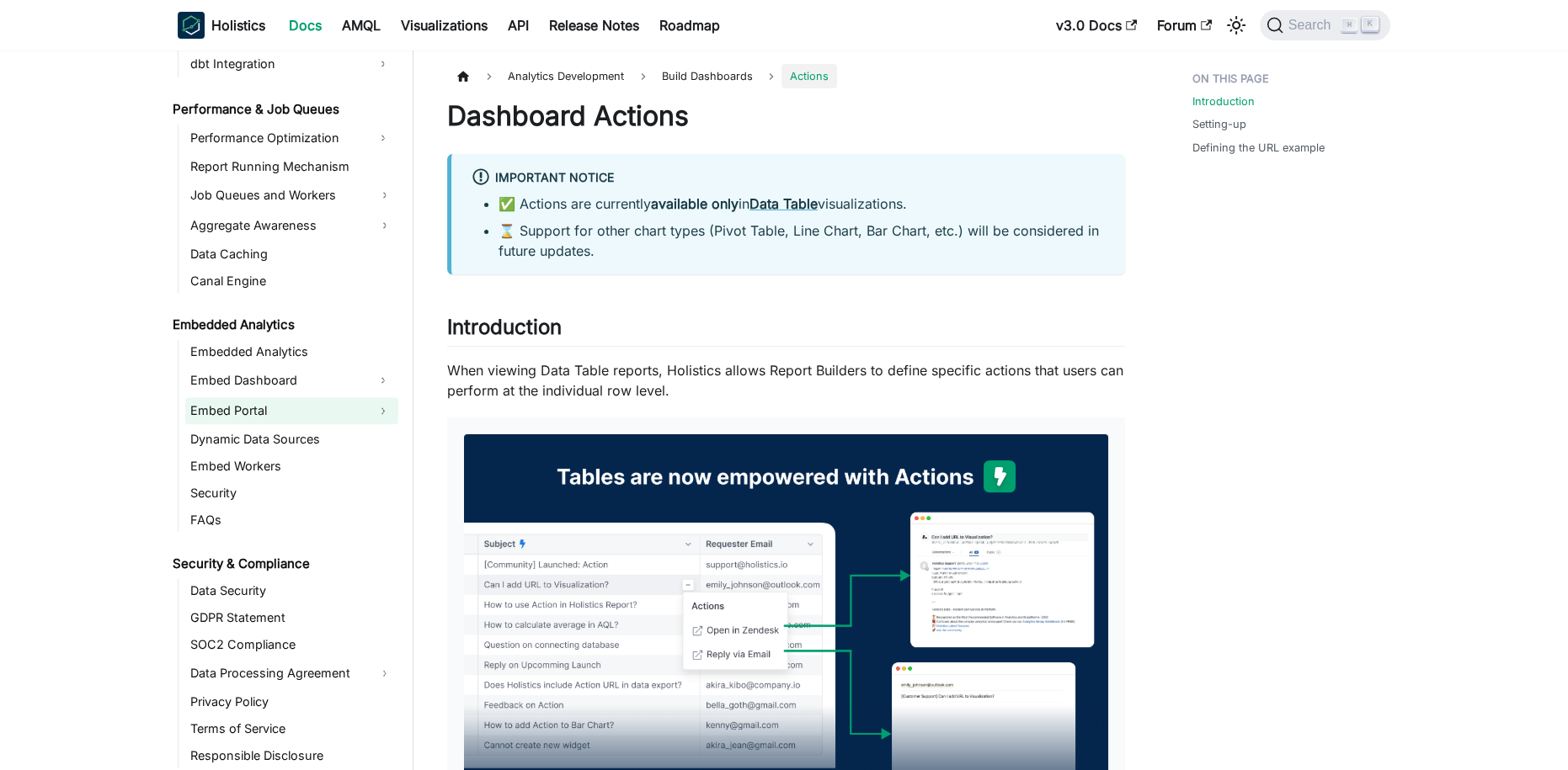
click at [279, 407] on link "Embed Portal" at bounding box center [276, 410] width 182 height 27
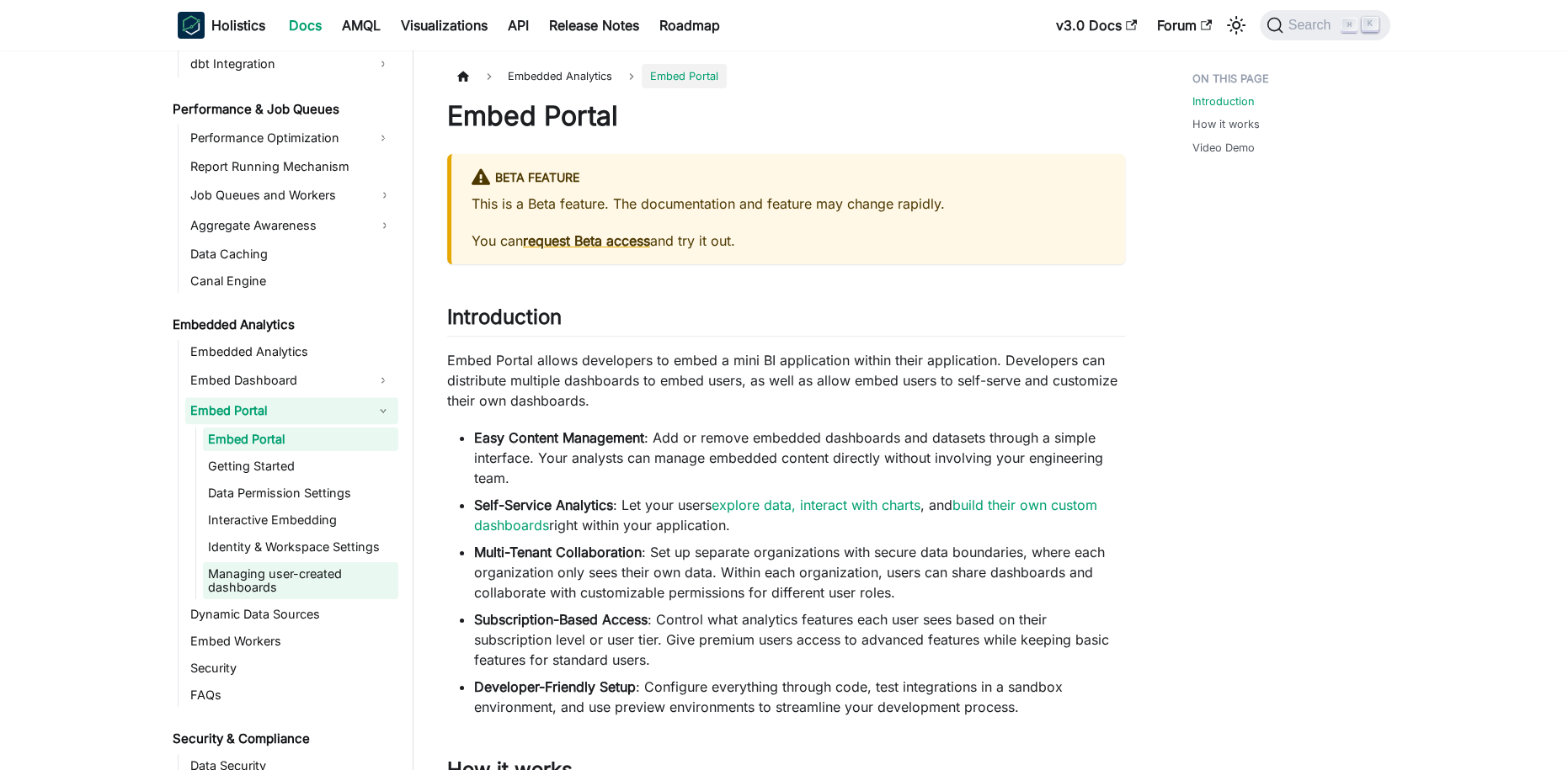
click at [297, 567] on link "Managing user-created dashboards" at bounding box center [300, 581] width 195 height 37
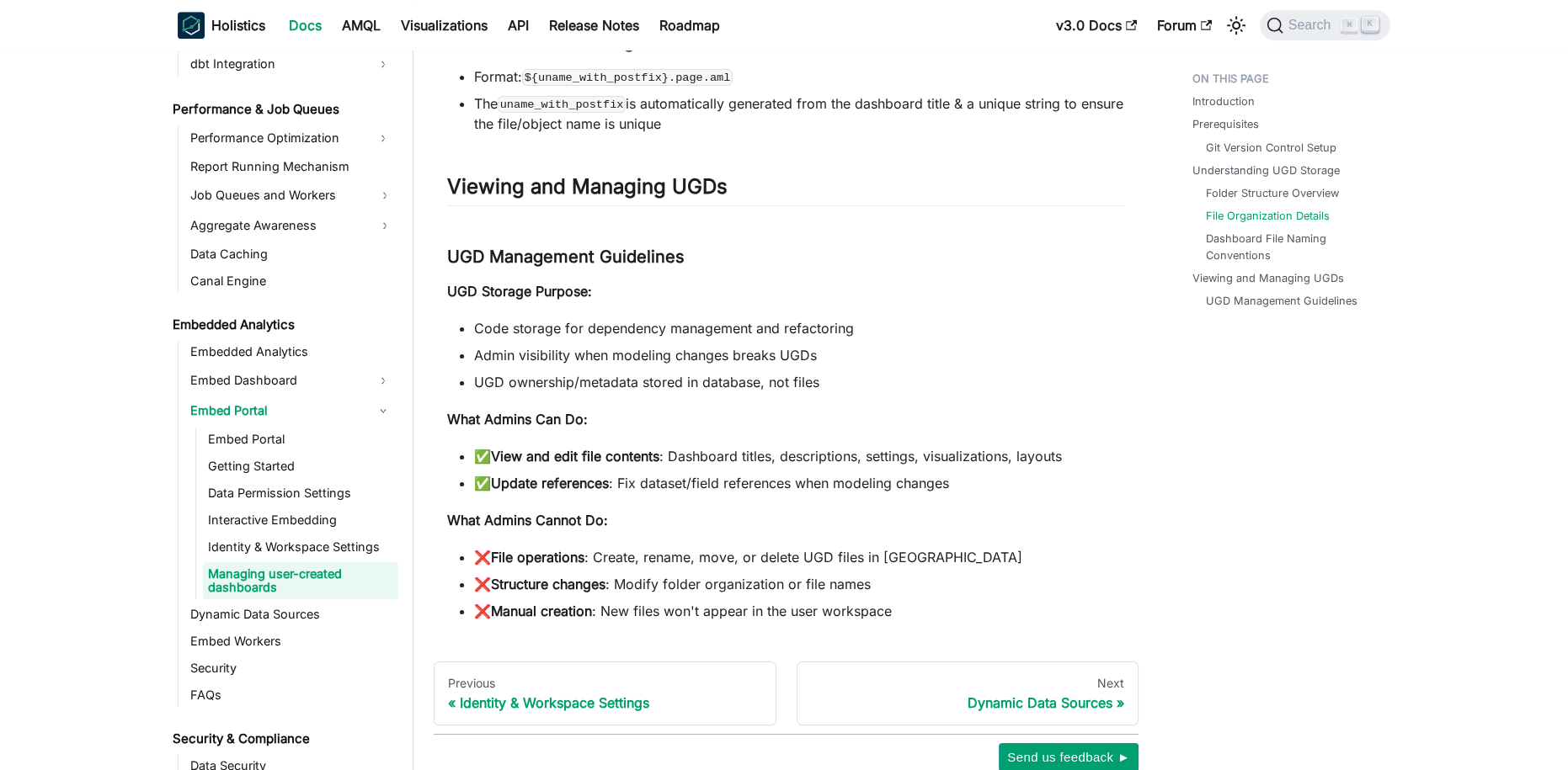
scroll to position [1784, 0]
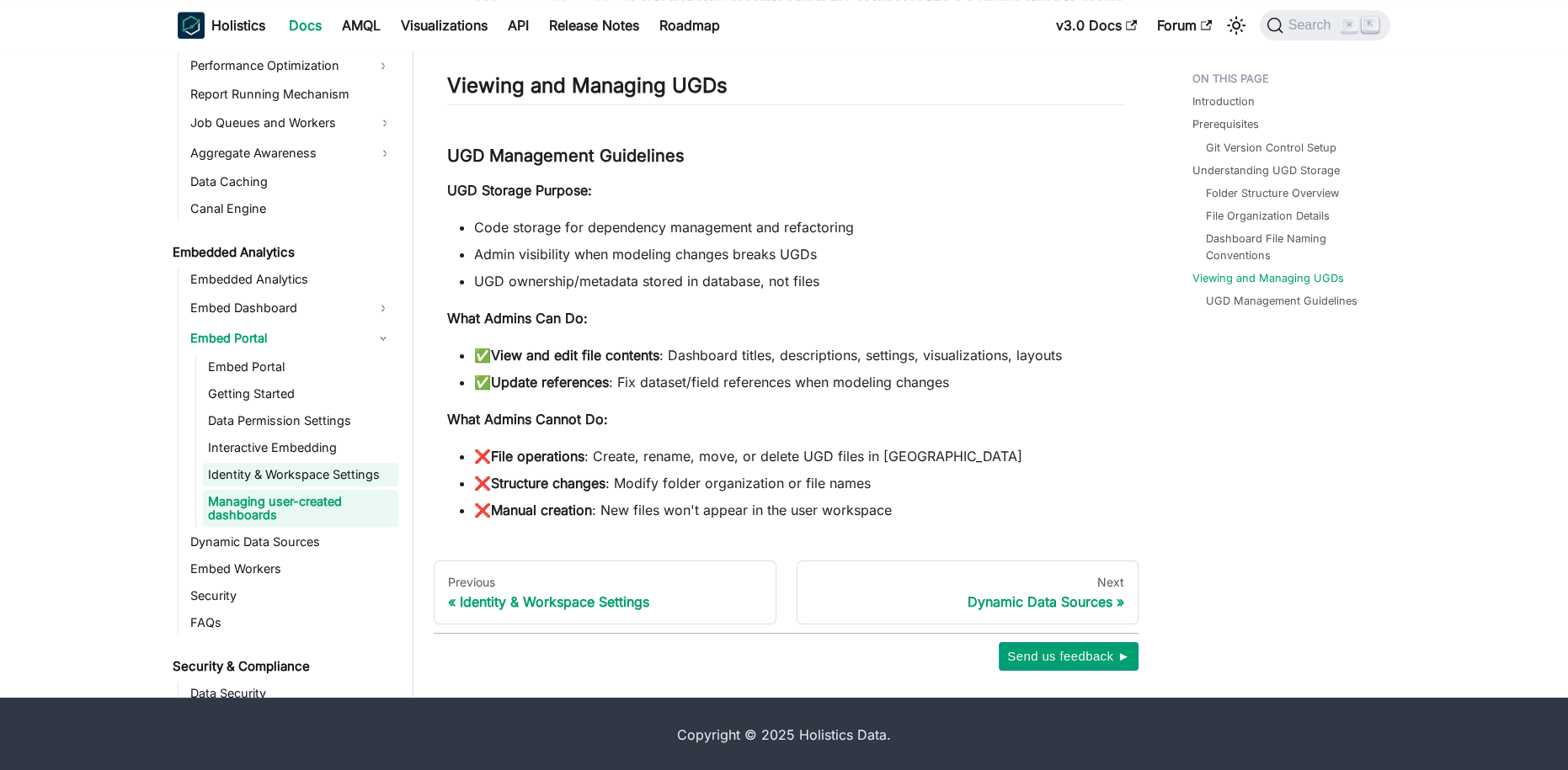
click at [311, 471] on link "Identity & Workspace Settings" at bounding box center [300, 475] width 195 height 24
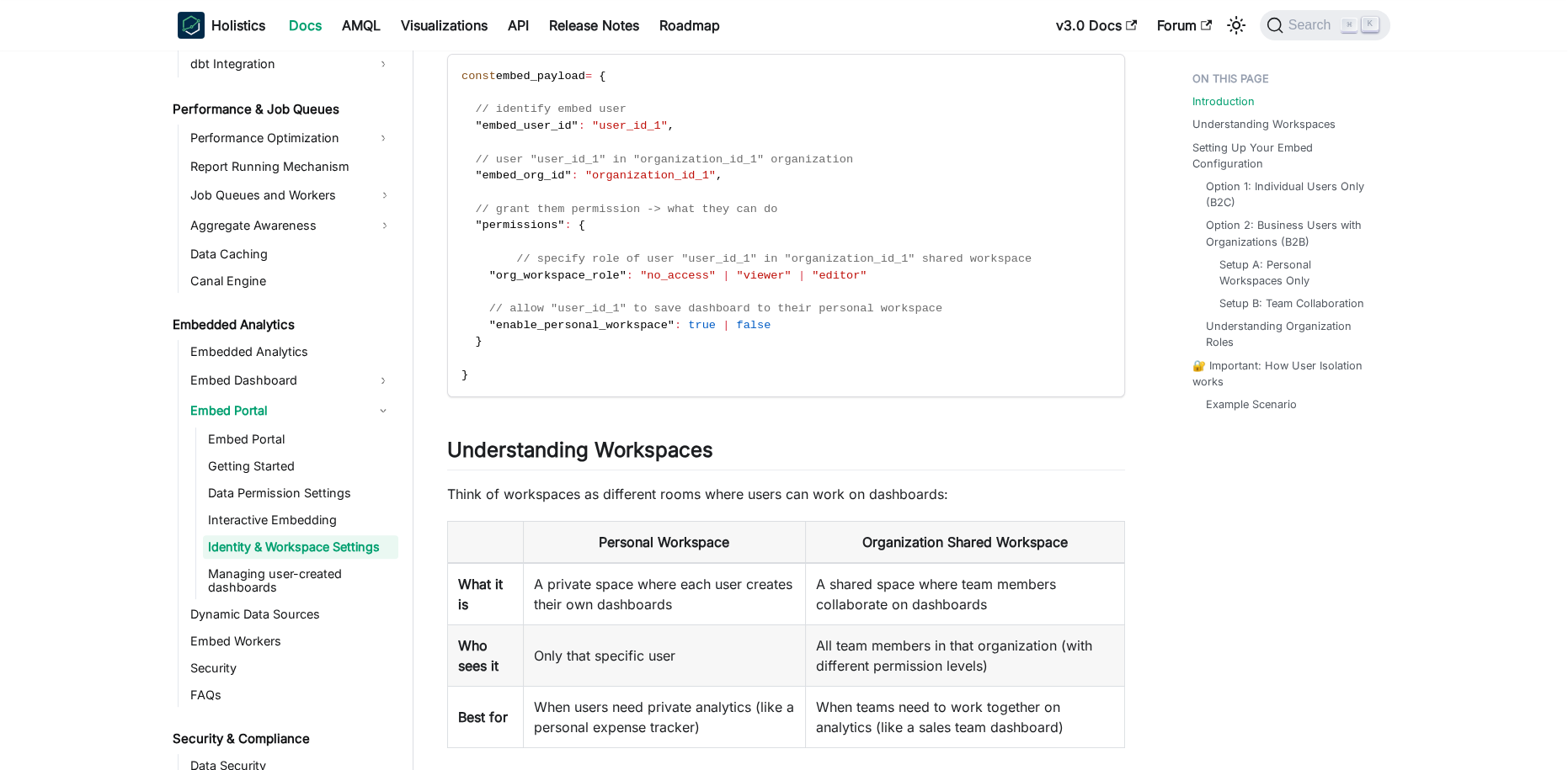
scroll to position [712, 0]
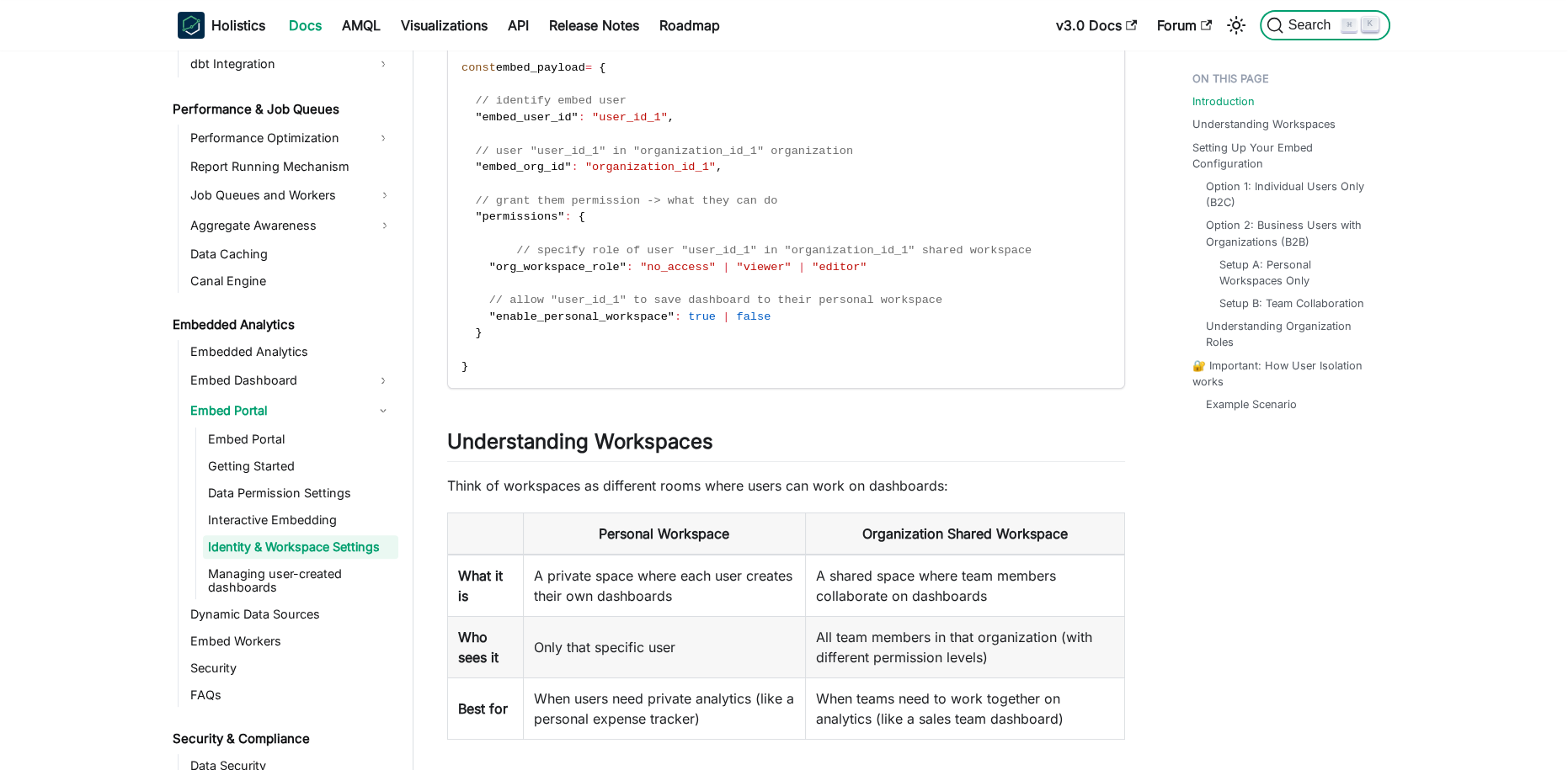
click at [1318, 35] on button "Search ⌘ K" at bounding box center [1325, 25] width 131 height 31
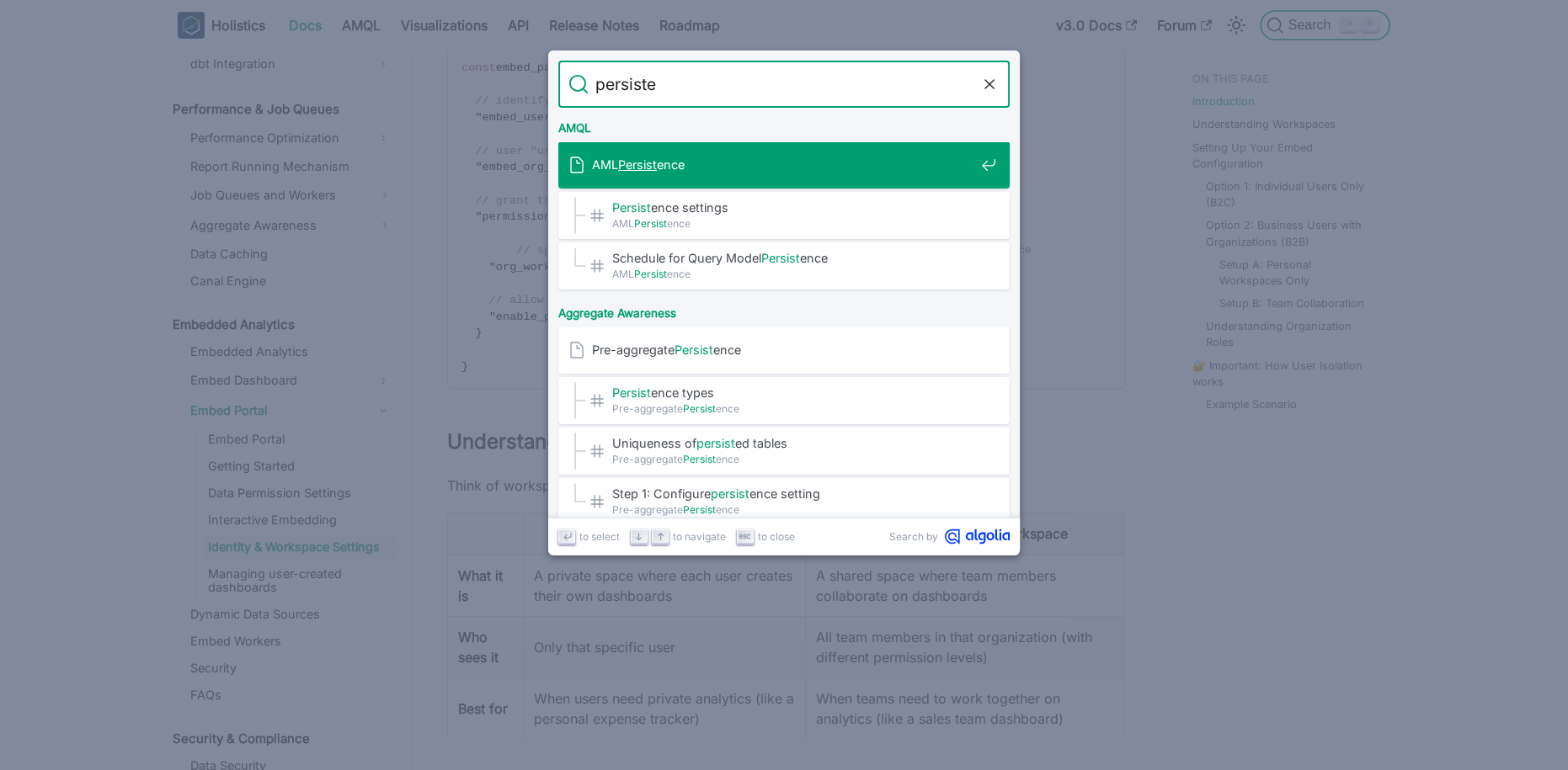
type input "persisten"
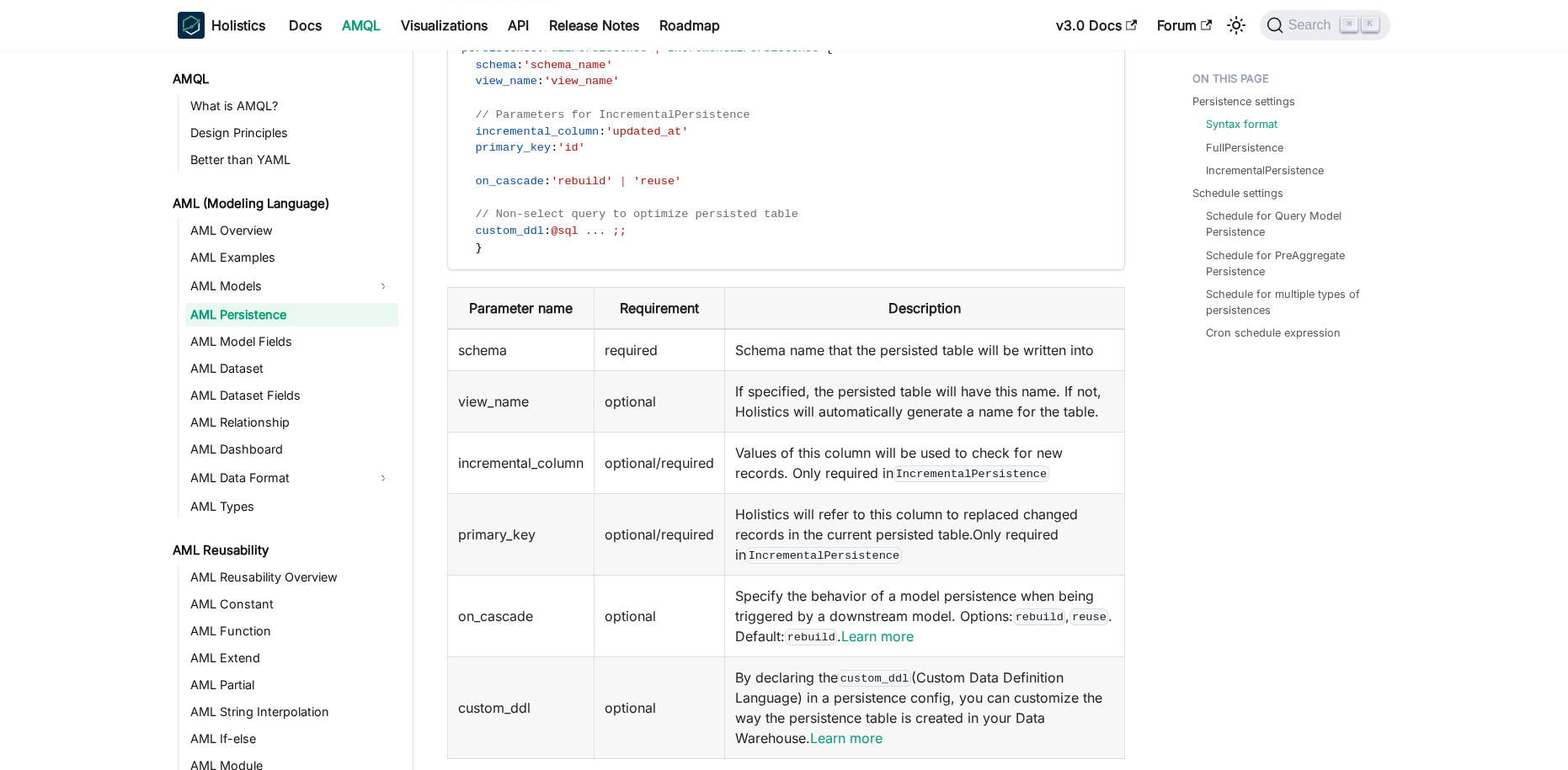
scroll to position [384, 0]
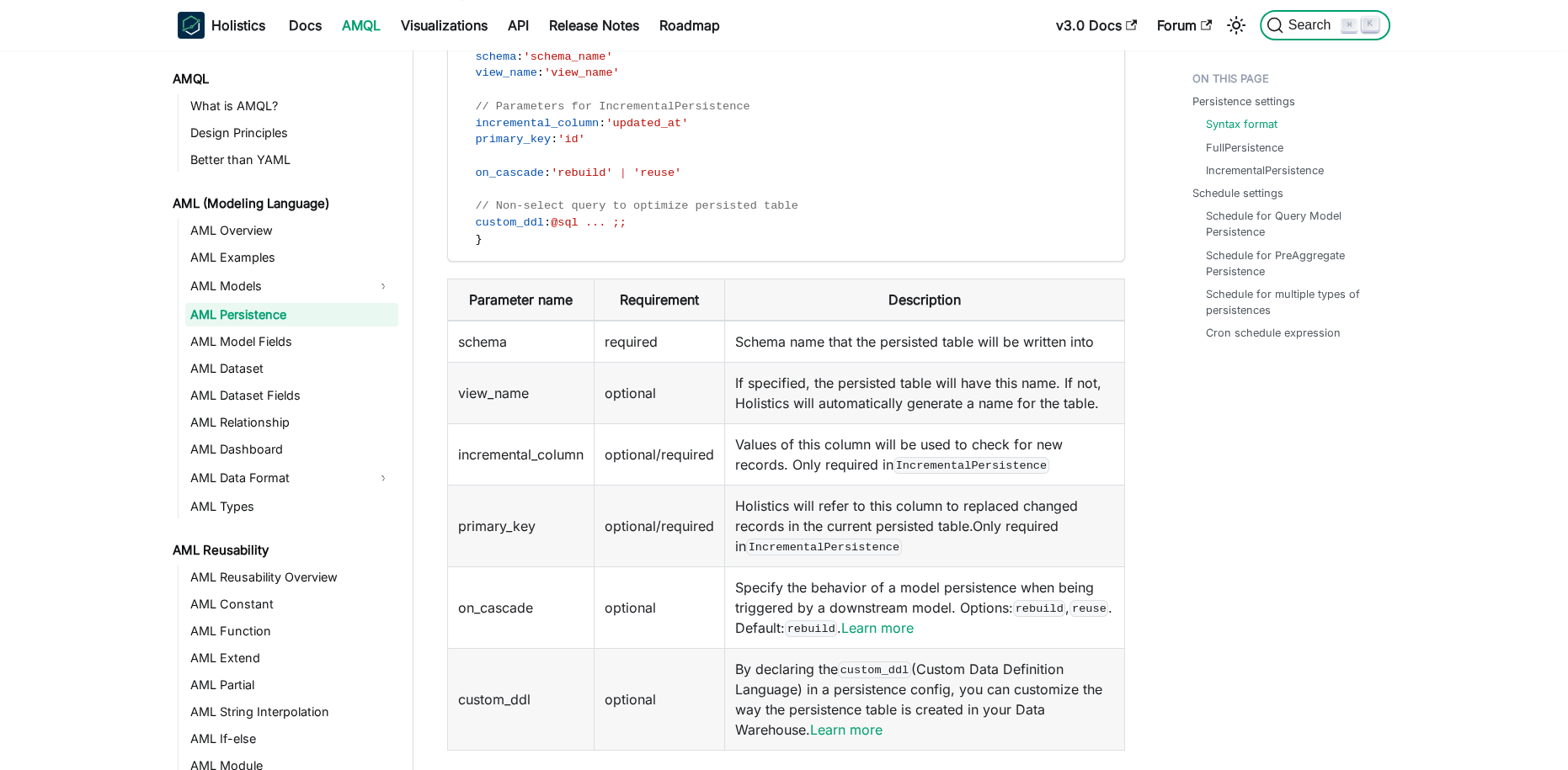
click at [1300, 36] on button "Search ⌘ K" at bounding box center [1325, 25] width 131 height 31
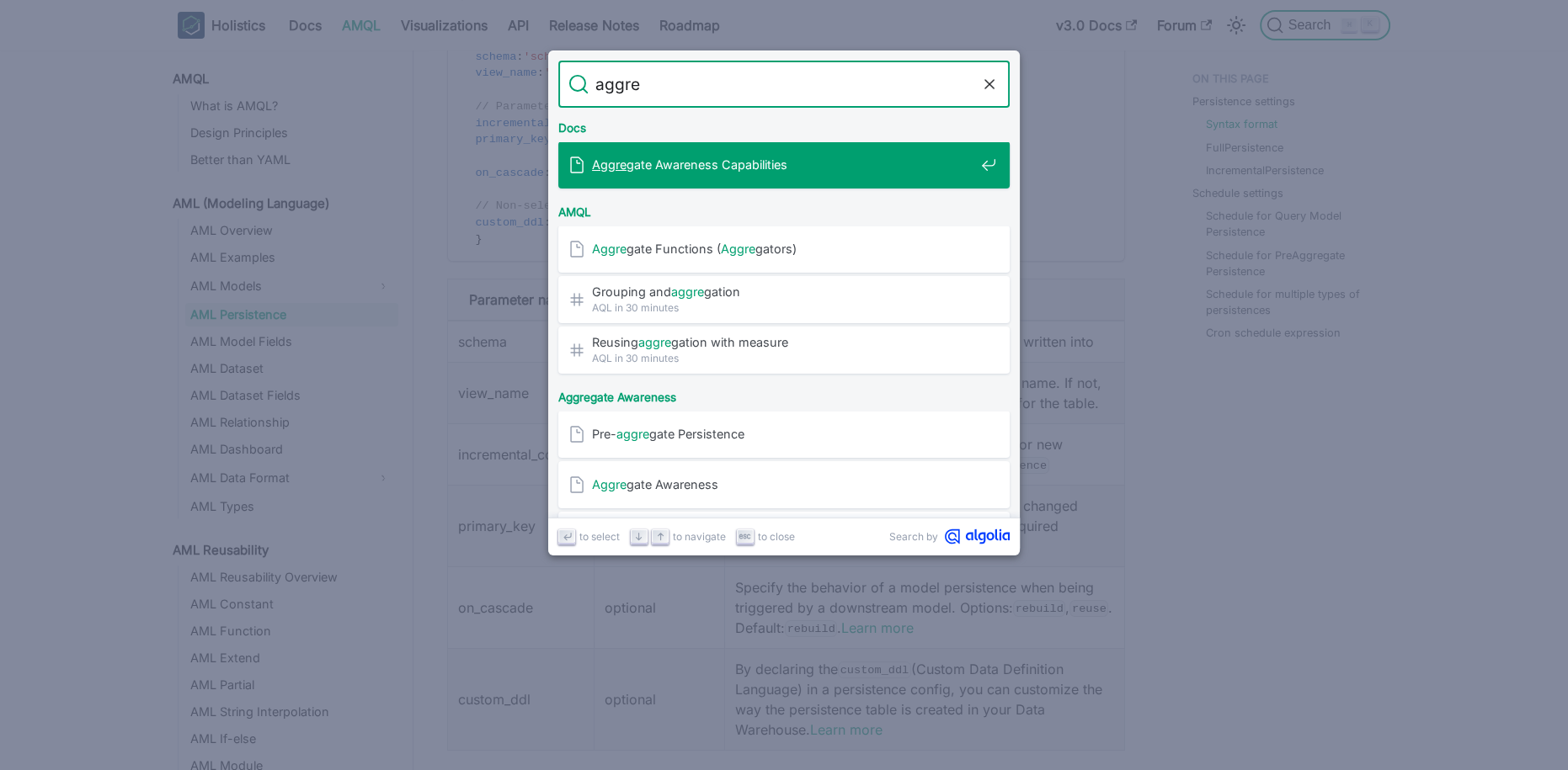
type input "aggreg"
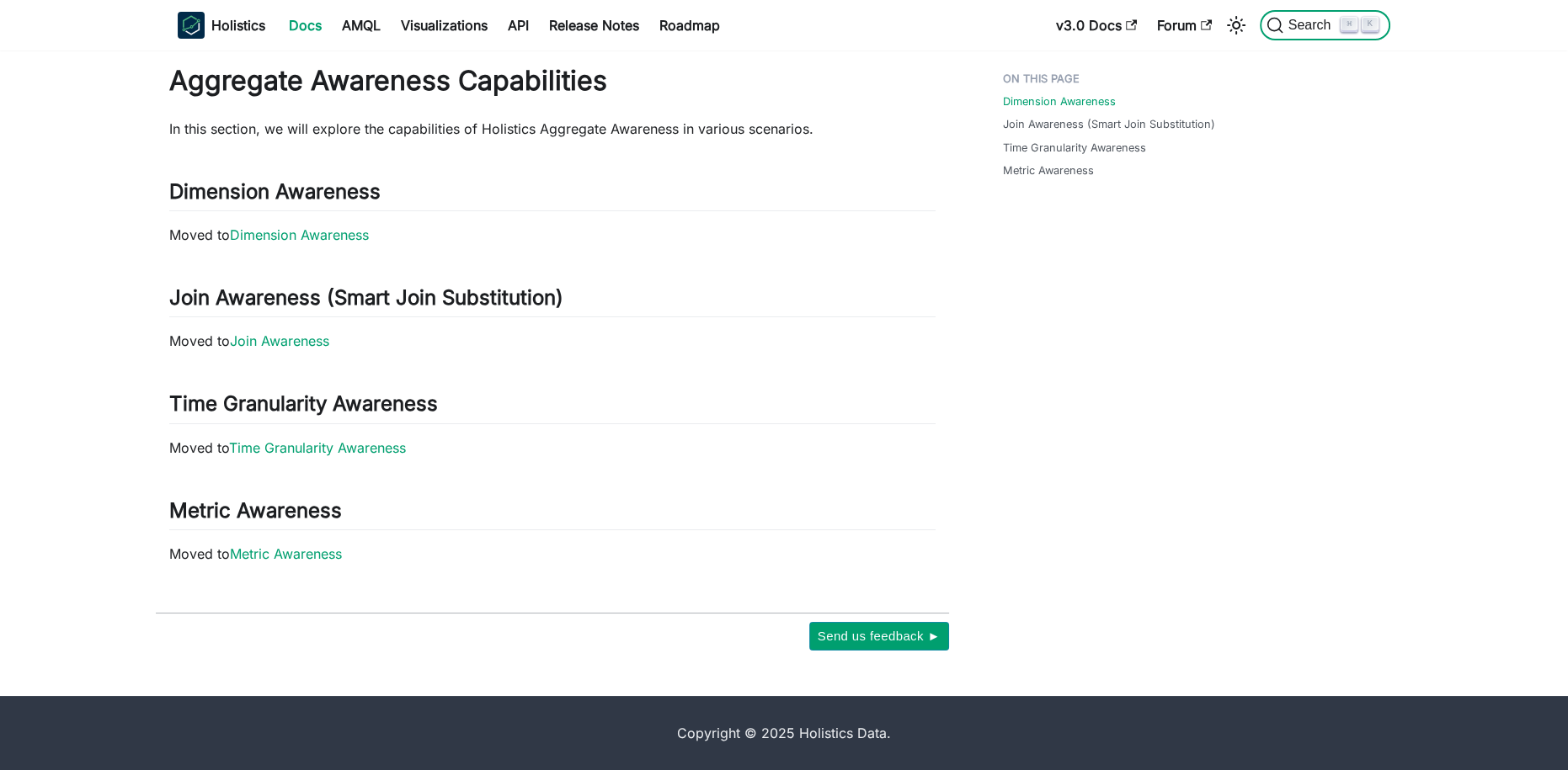
click at [1301, 23] on span "Search" at bounding box center [1312, 25] width 58 height 15
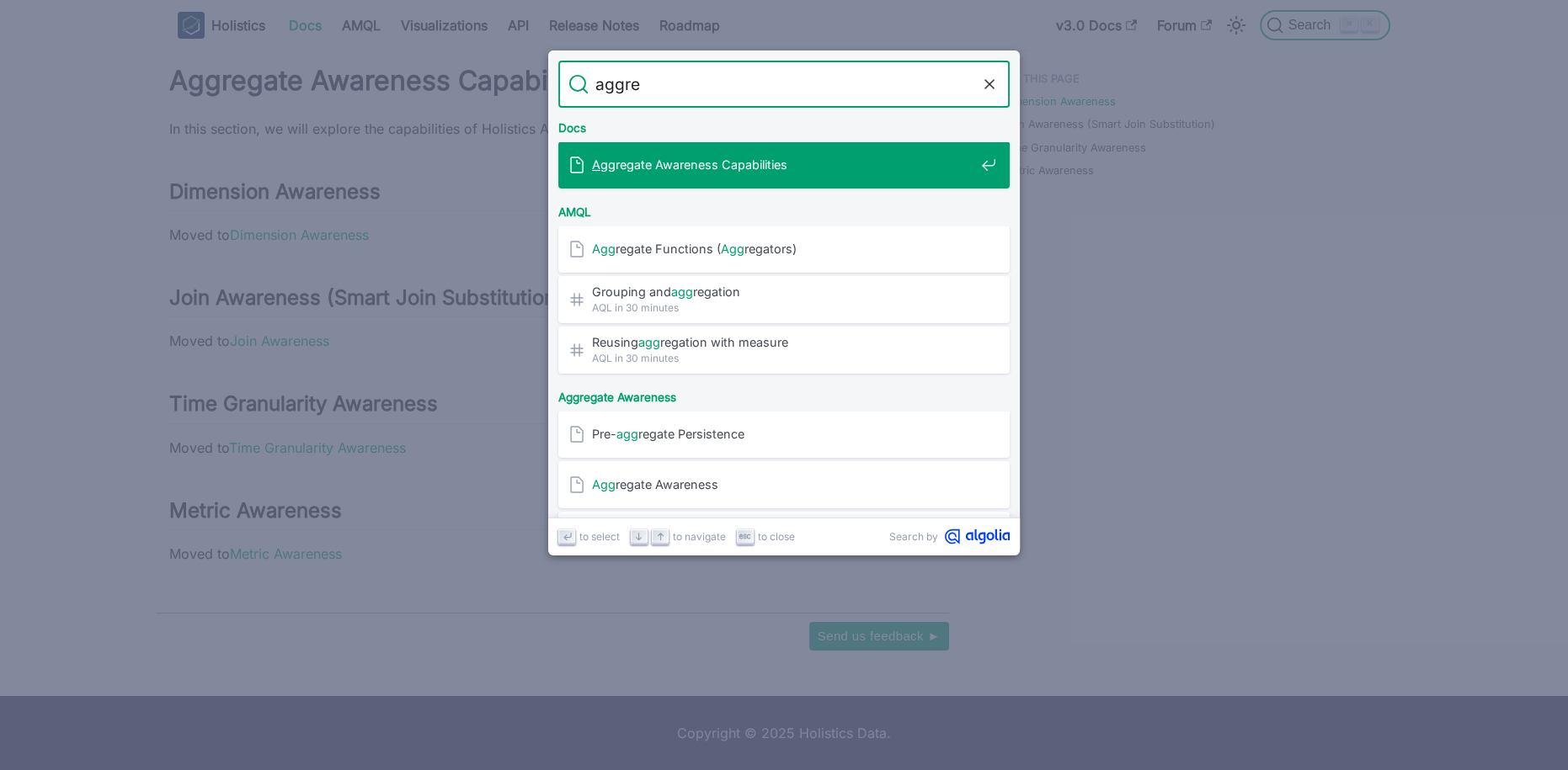
type input "aggreg"
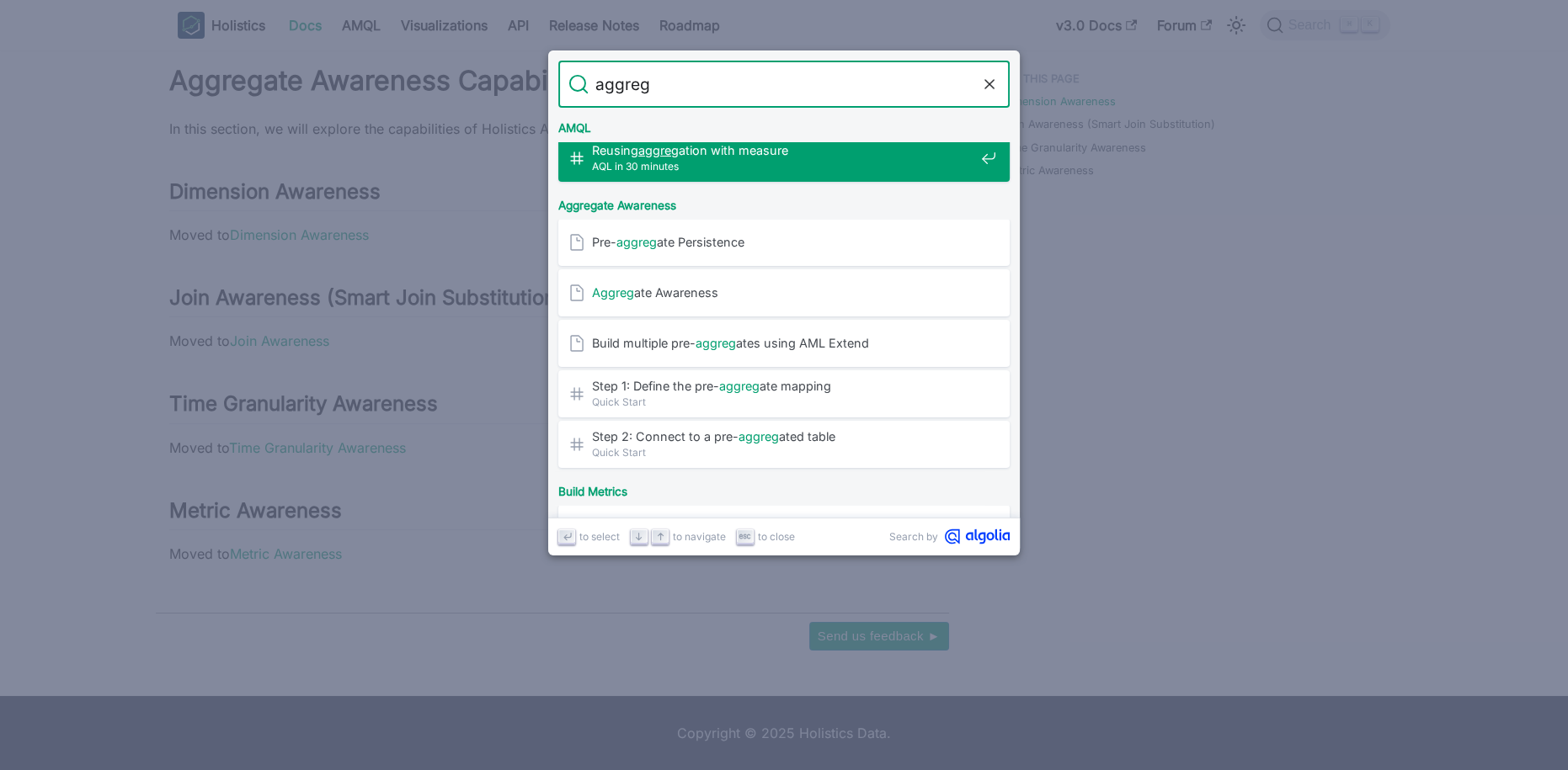
scroll to position [211, 0]
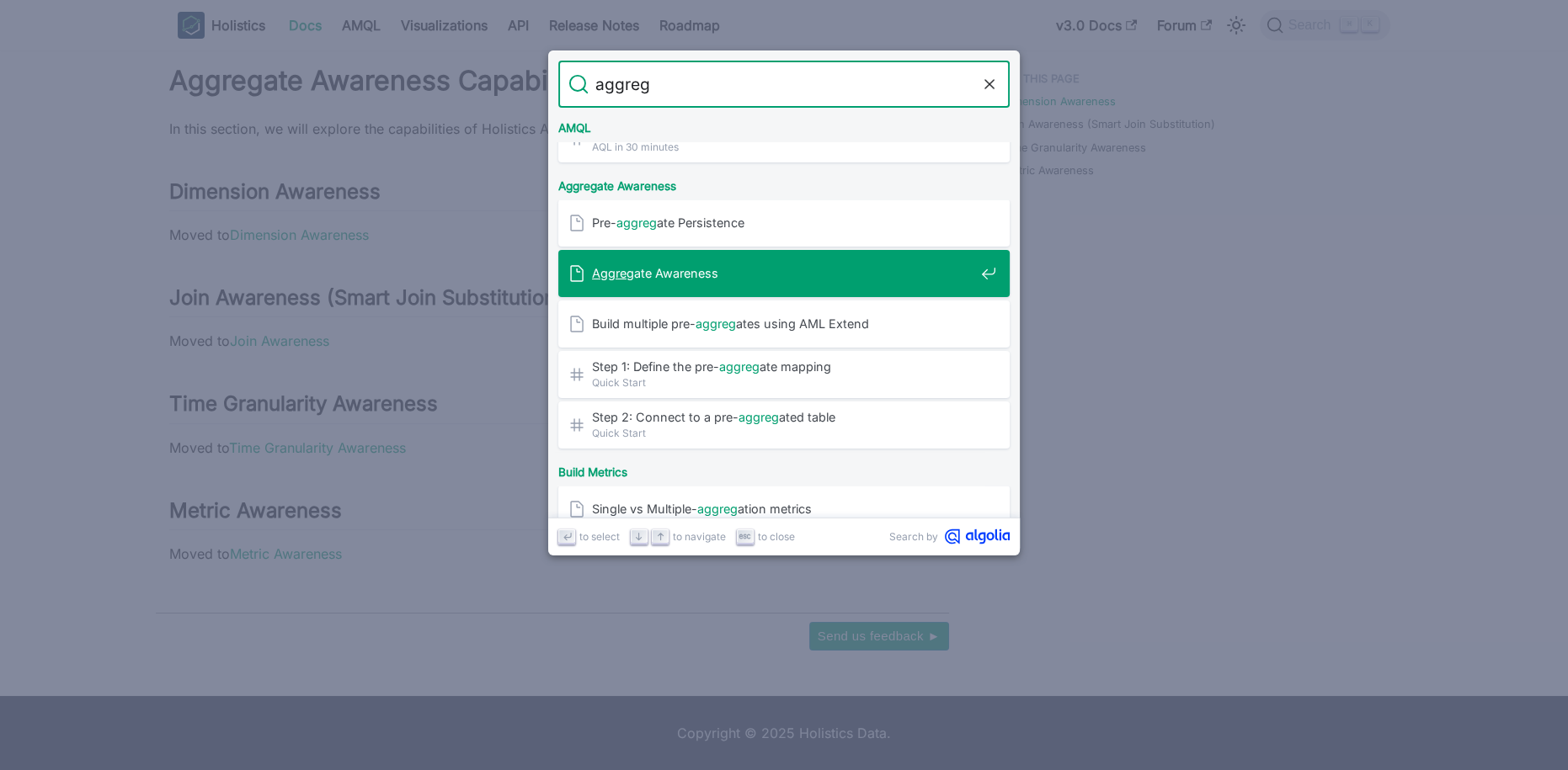
click at [712, 272] on span "Aggreg ate Awareness" at bounding box center [783, 273] width 383 height 16
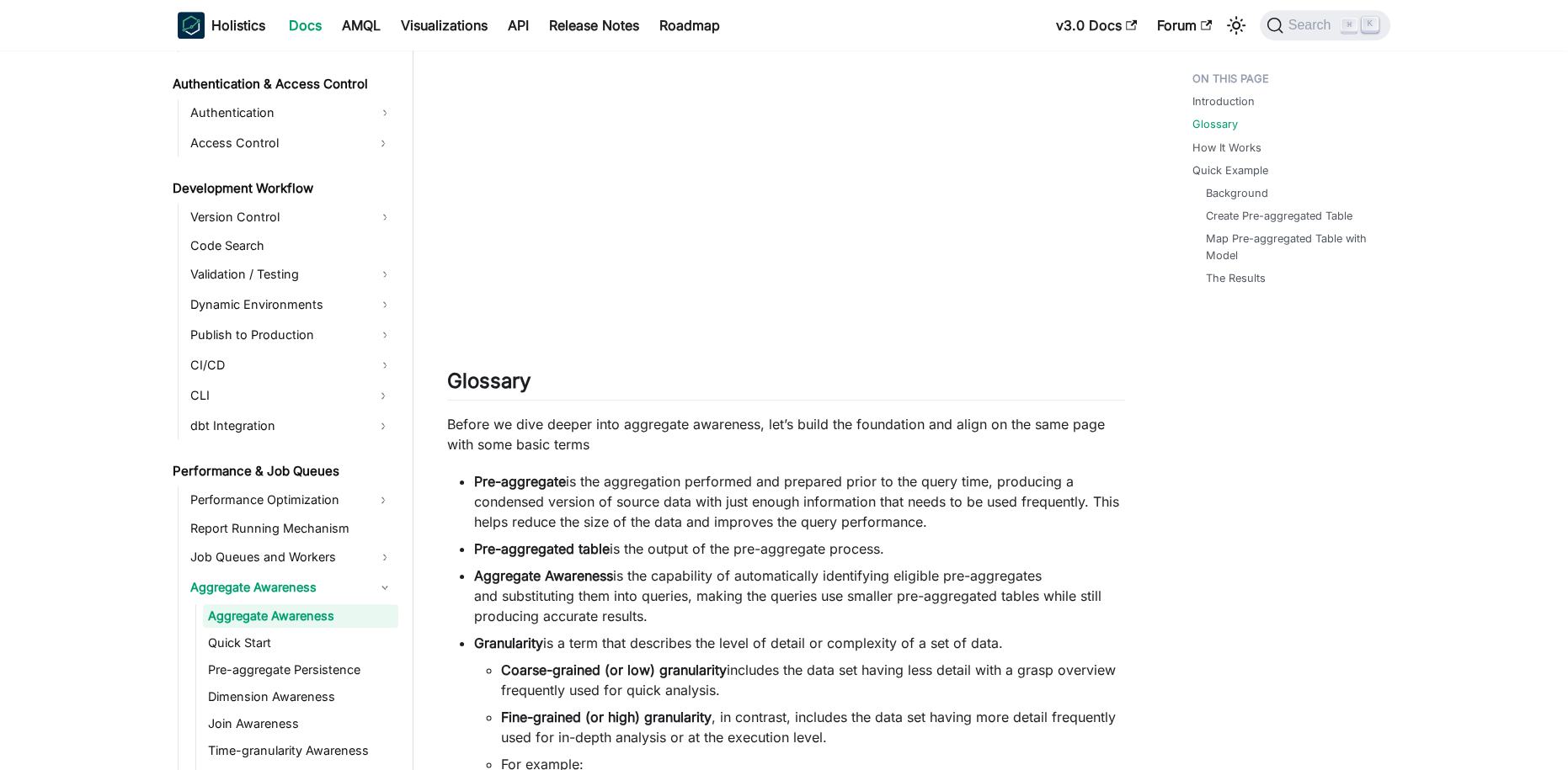
scroll to position [1348, 0]
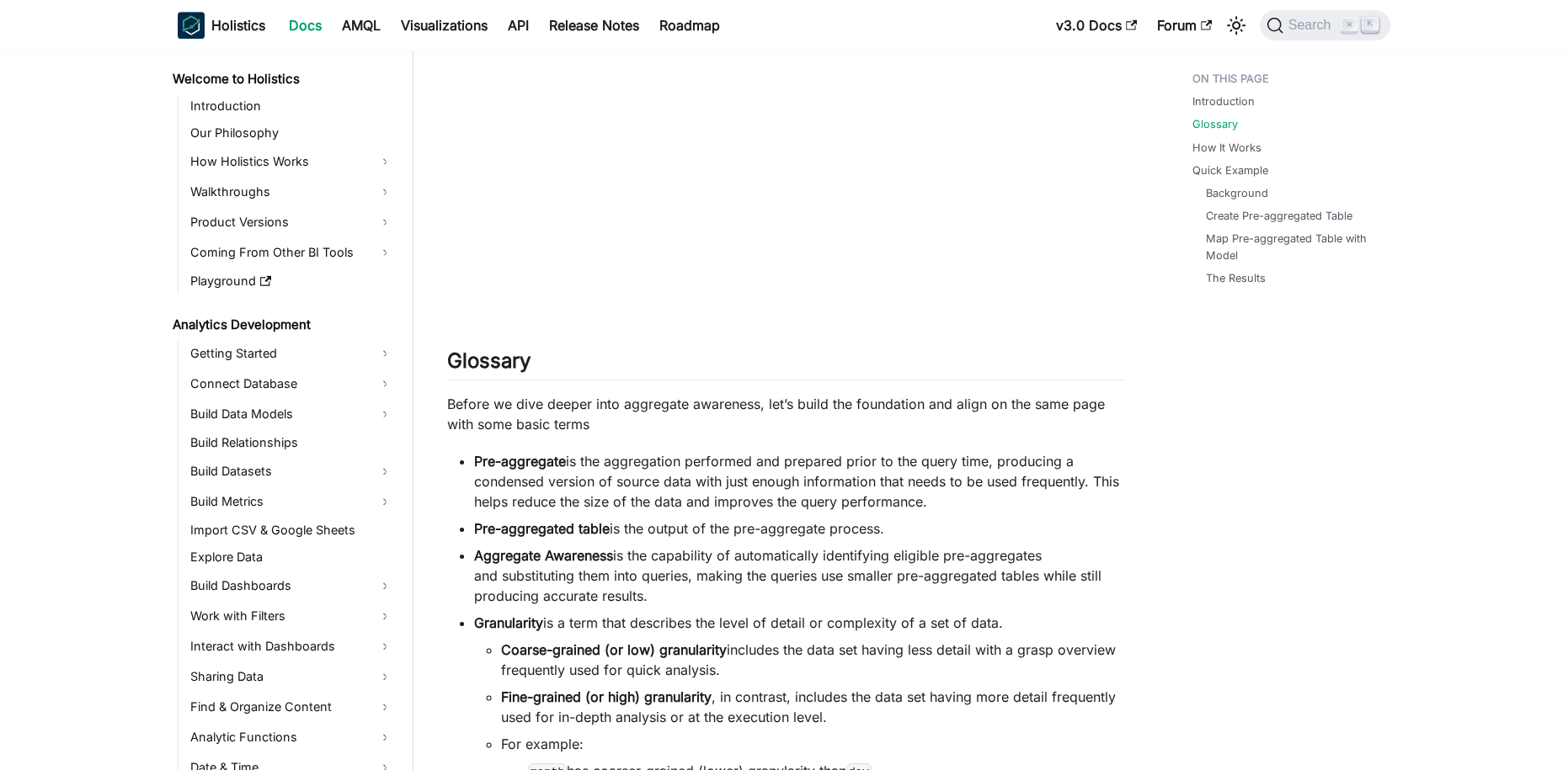
scroll to position [1052, 0]
